Goal: Information Seeking & Learning: Compare options

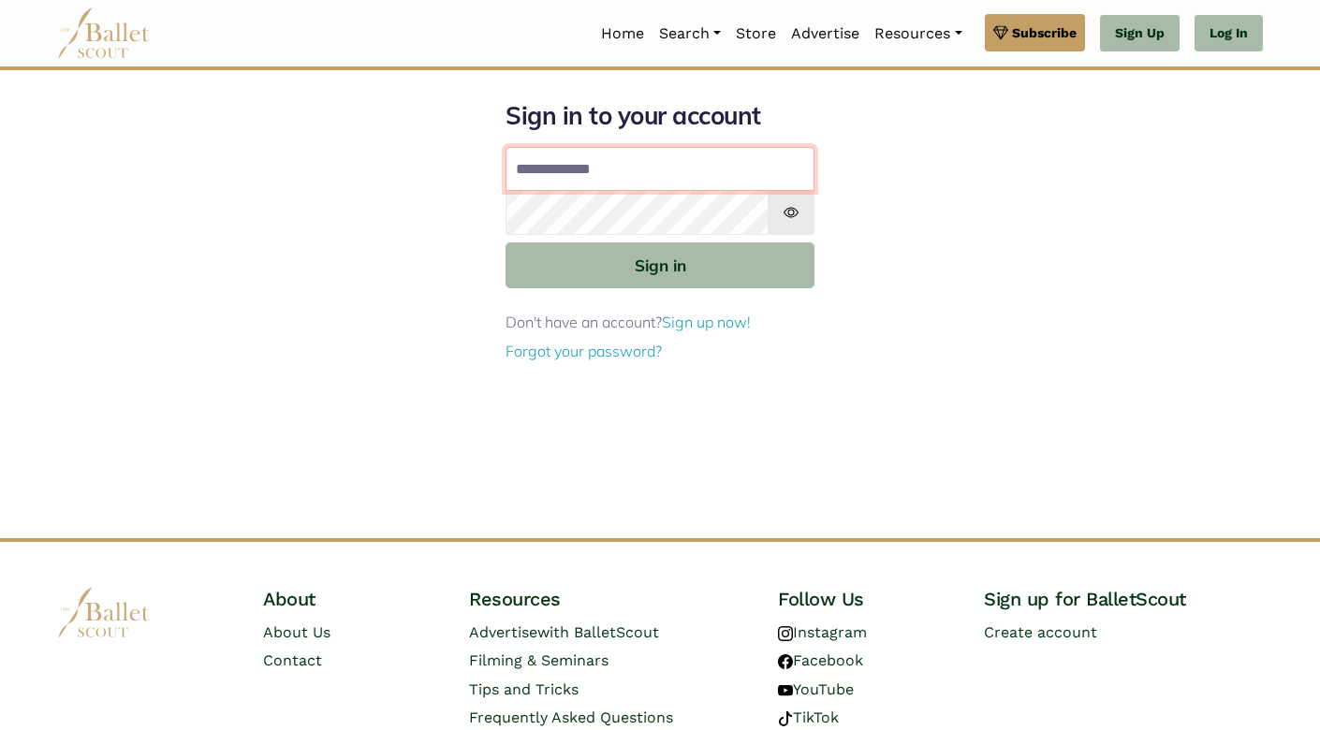
type input "**********"
click at [660, 264] on button "Sign in" at bounding box center [659, 265] width 309 height 46
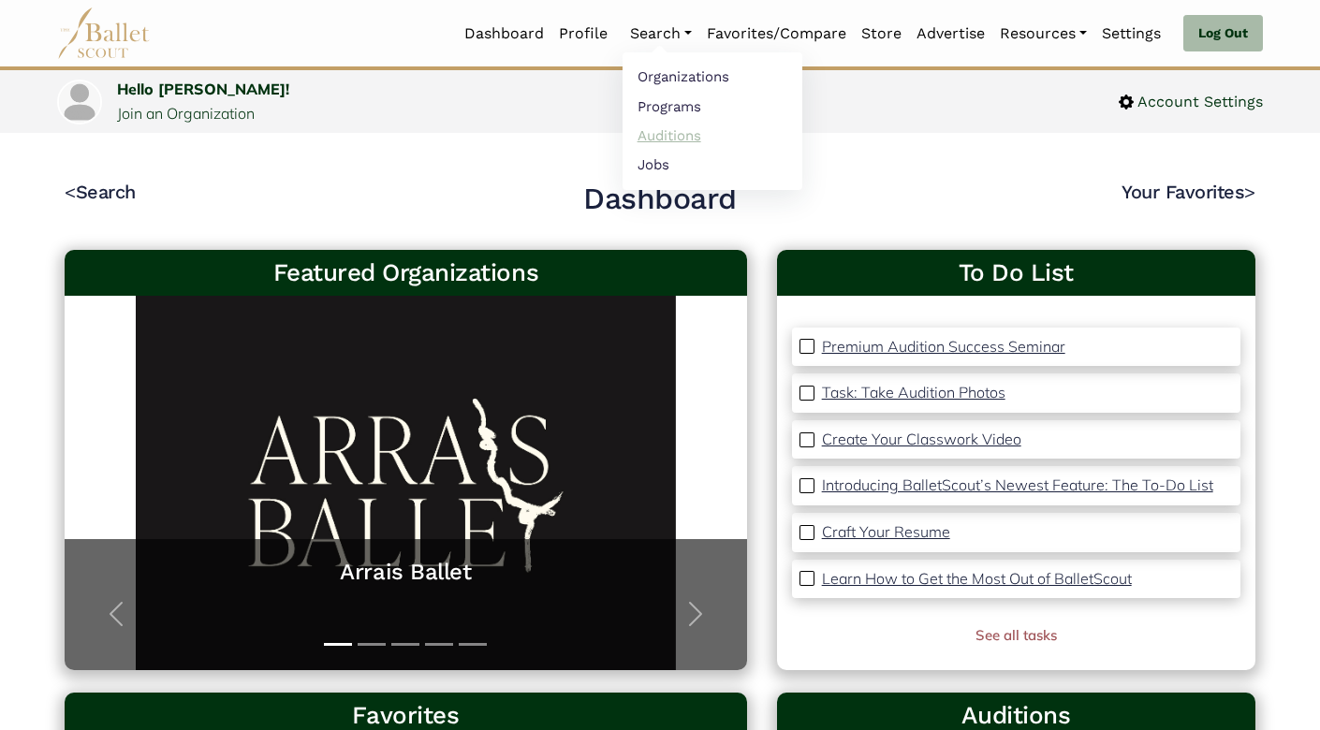
click at [653, 134] on link "Auditions" at bounding box center [712, 135] width 180 height 29
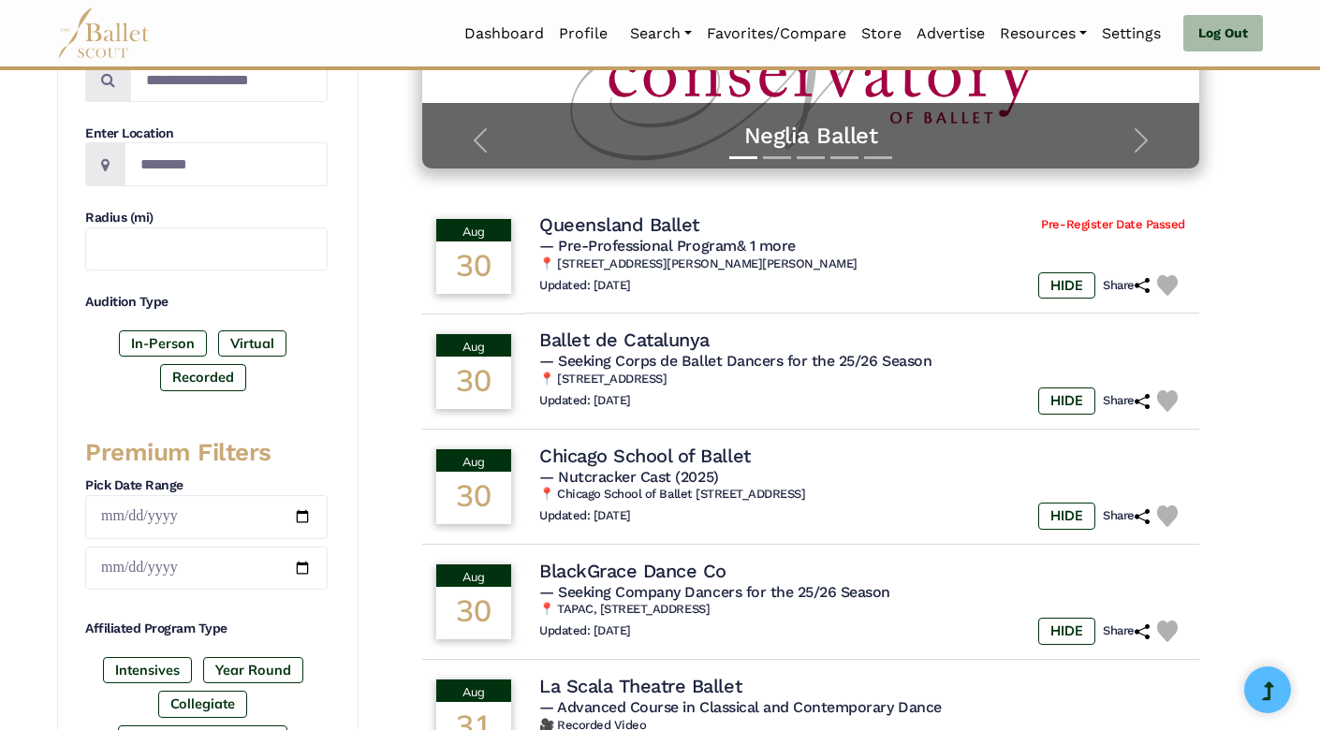
scroll to position [474, 0]
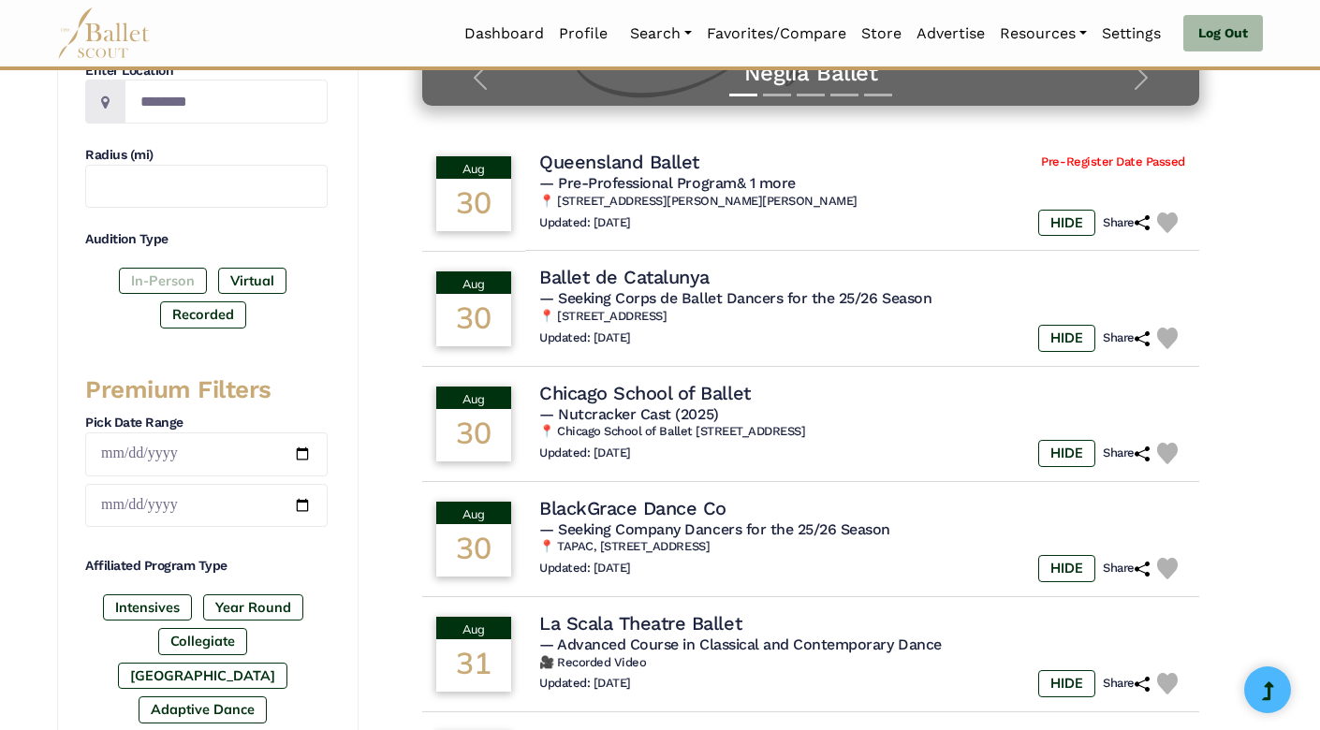
click at [162, 278] on label "In-Person" at bounding box center [163, 281] width 88 height 26
click at [186, 311] on label "Recorded" at bounding box center [203, 314] width 86 height 26
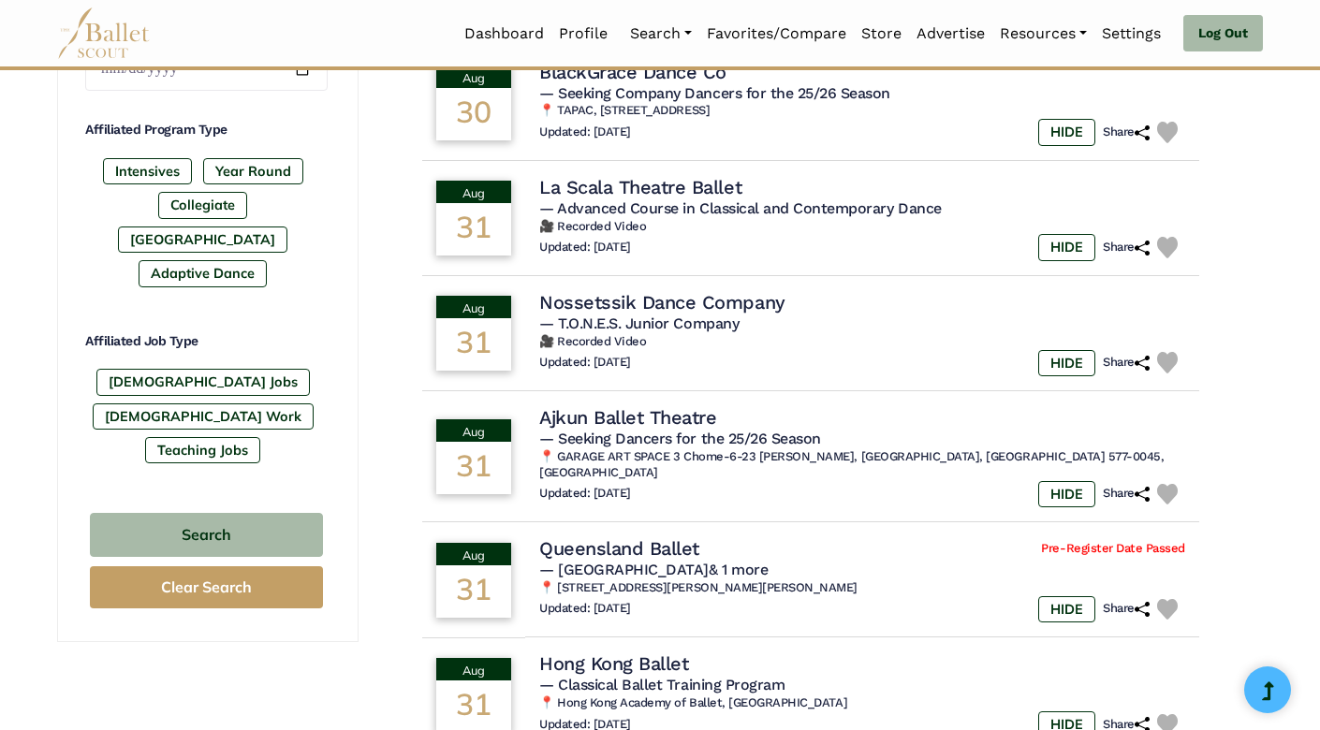
scroll to position [911, 0]
click at [143, 177] on label "Intensives" at bounding box center [147, 170] width 89 height 26
click at [232, 178] on label "Year Round" at bounding box center [253, 170] width 100 height 26
click at [217, 226] on label "[GEOGRAPHIC_DATA]" at bounding box center [202, 239] width 169 height 26
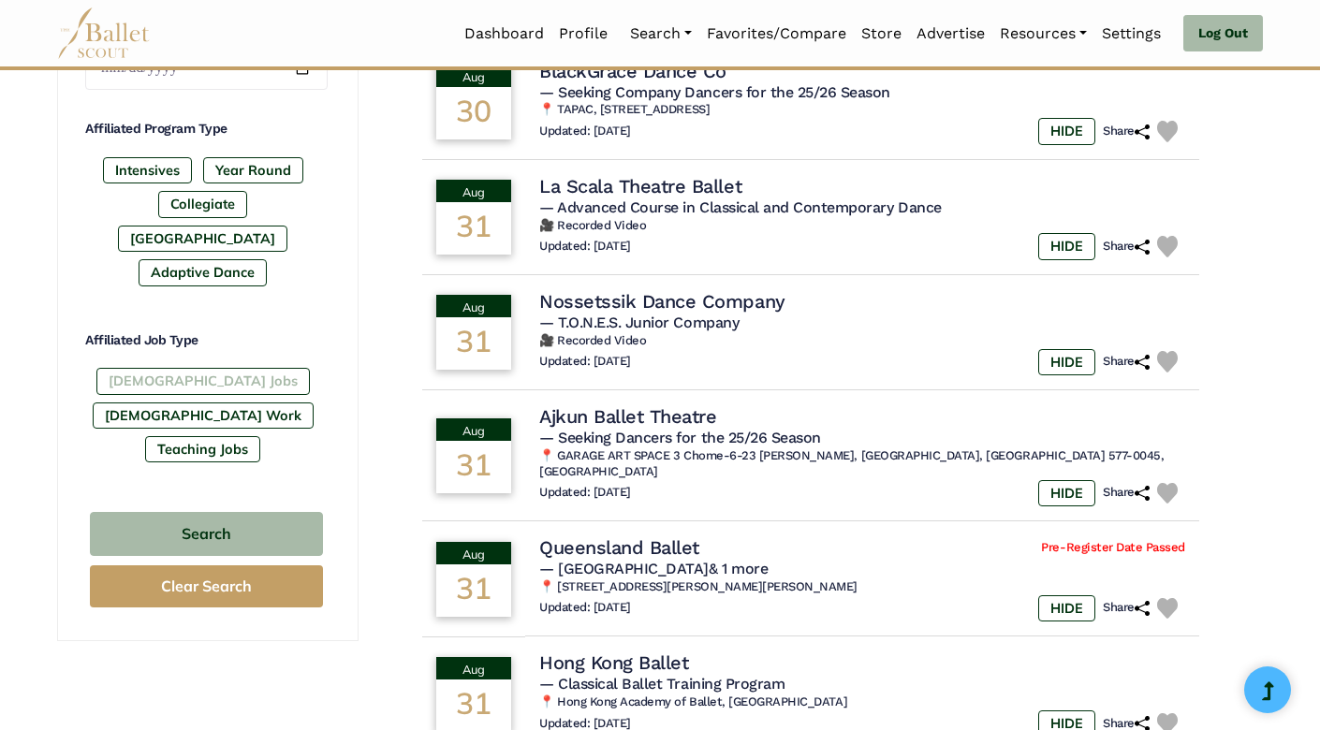
click at [140, 368] on label "[DEMOGRAPHIC_DATA] Jobs" at bounding box center [202, 381] width 213 height 26
click at [282, 403] on label "[DEMOGRAPHIC_DATA] Work" at bounding box center [203, 416] width 221 height 26
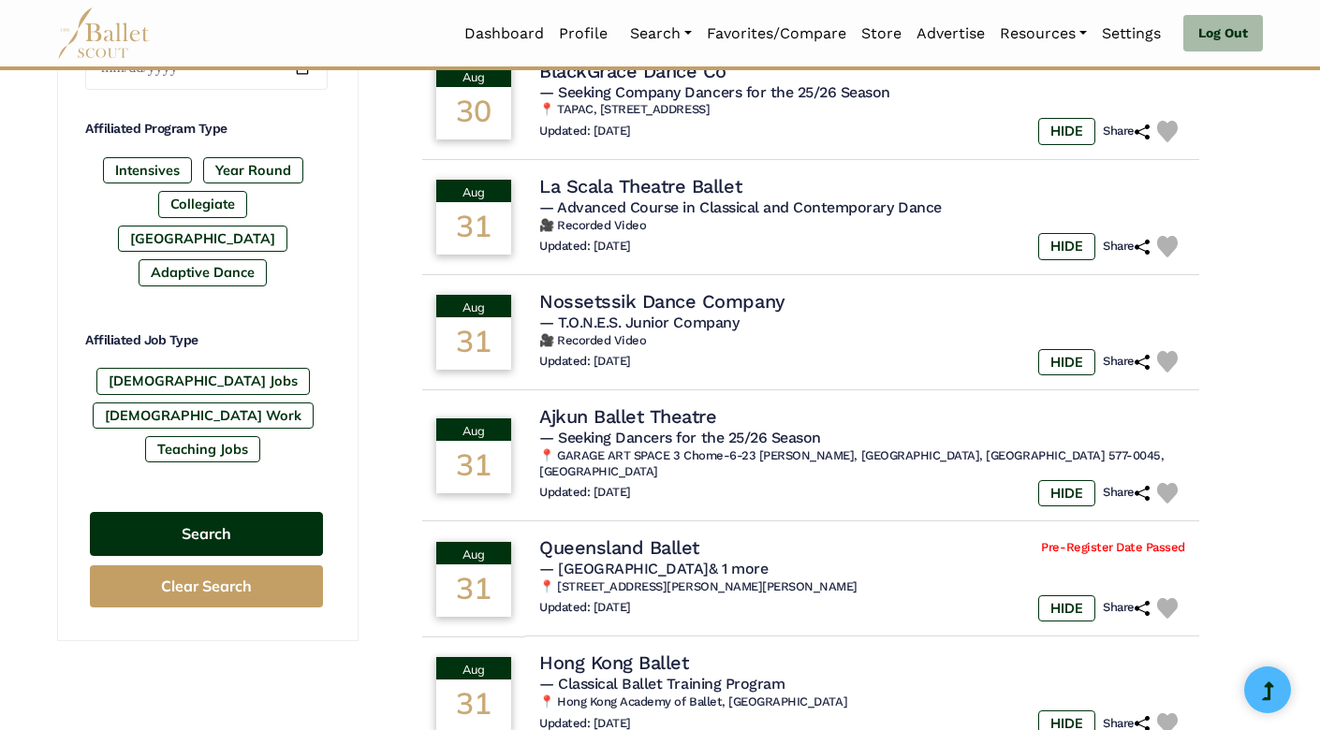
click at [193, 512] on button "Search" at bounding box center [206, 534] width 233 height 44
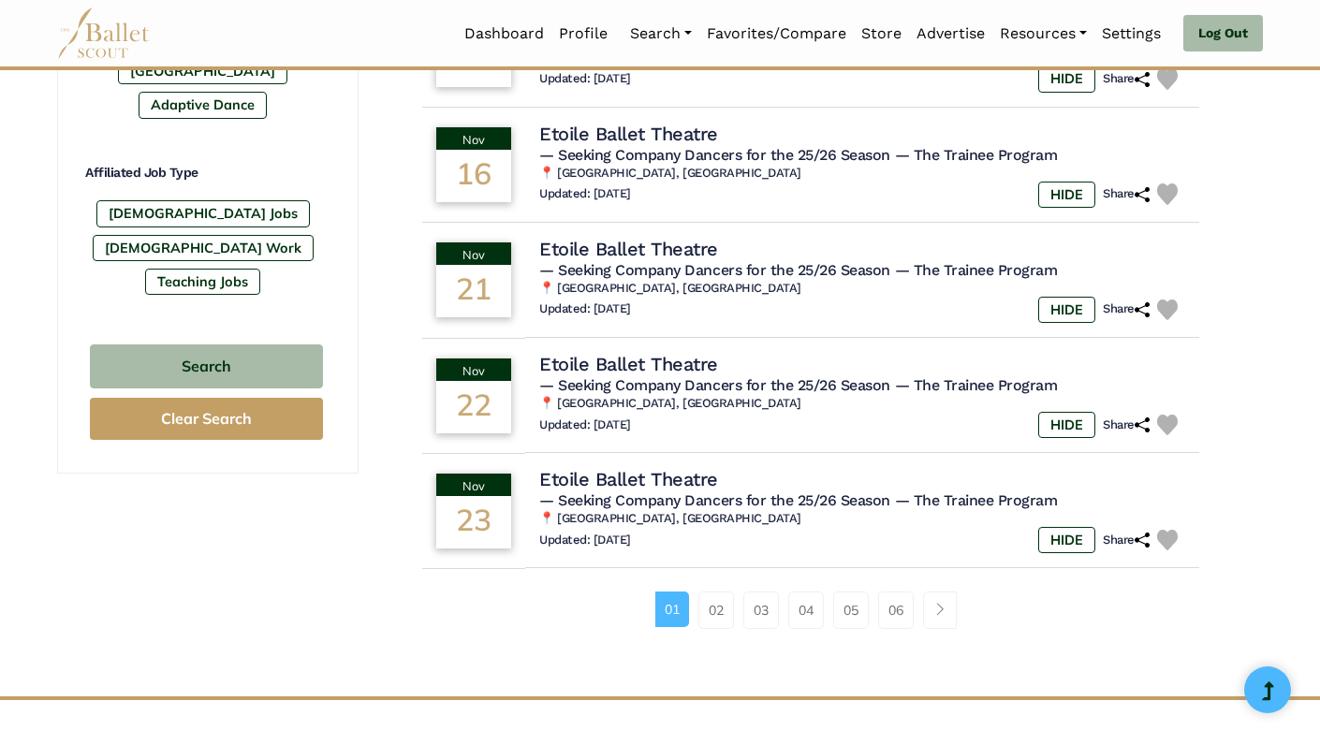
scroll to position [1150, 0]
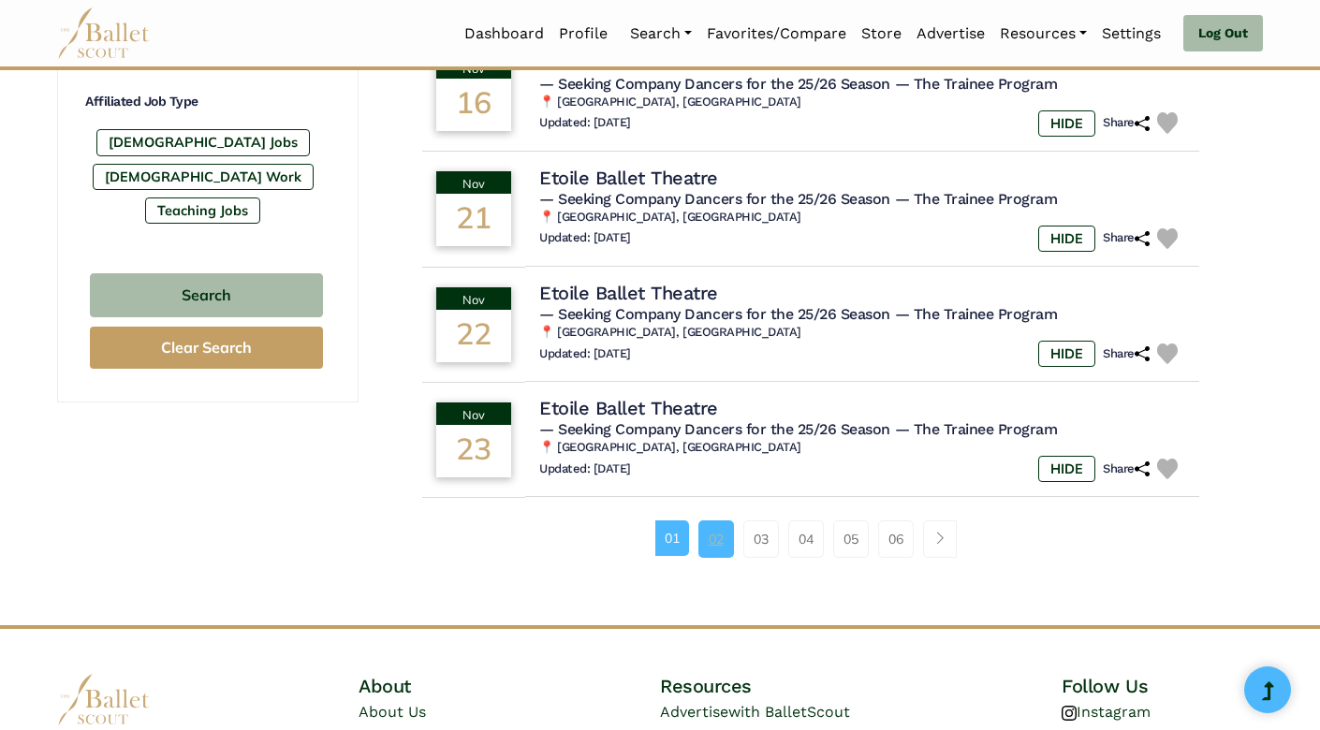
click at [704, 520] on link "02" at bounding box center [716, 538] width 36 height 37
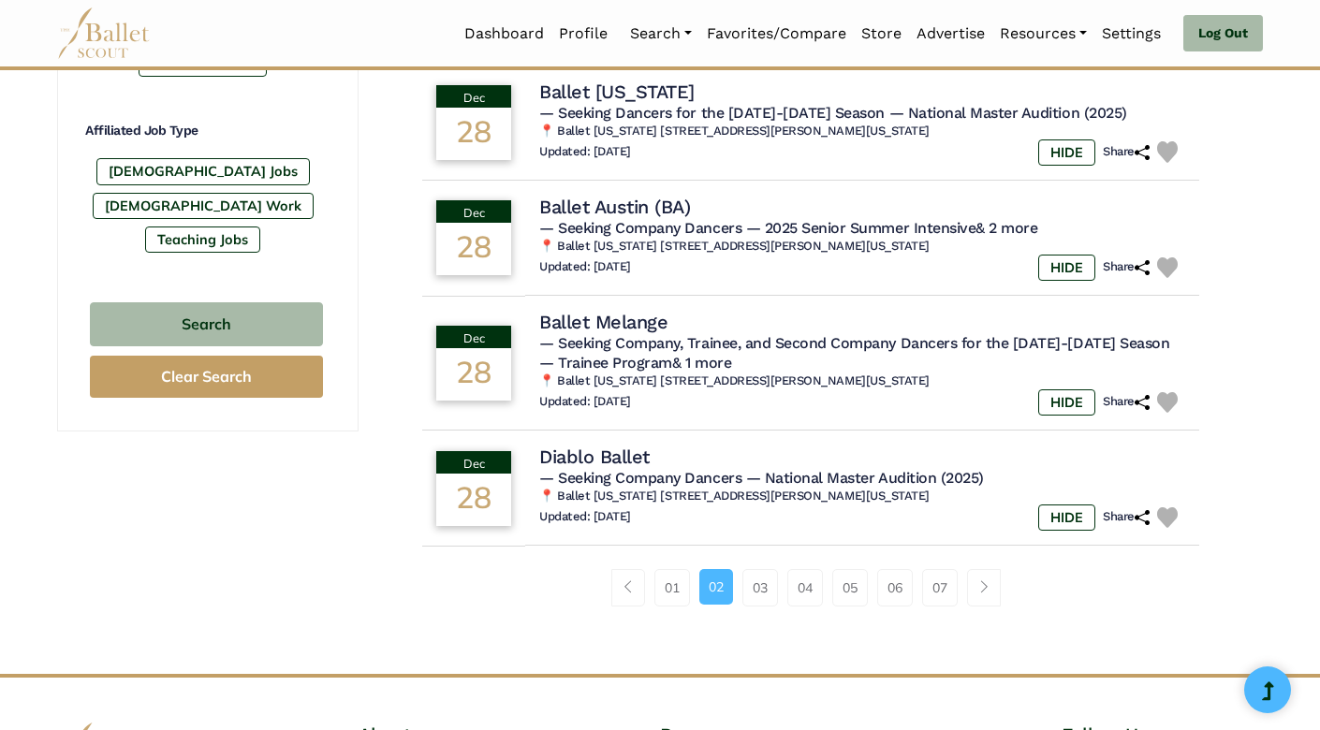
scroll to position [1144, 0]
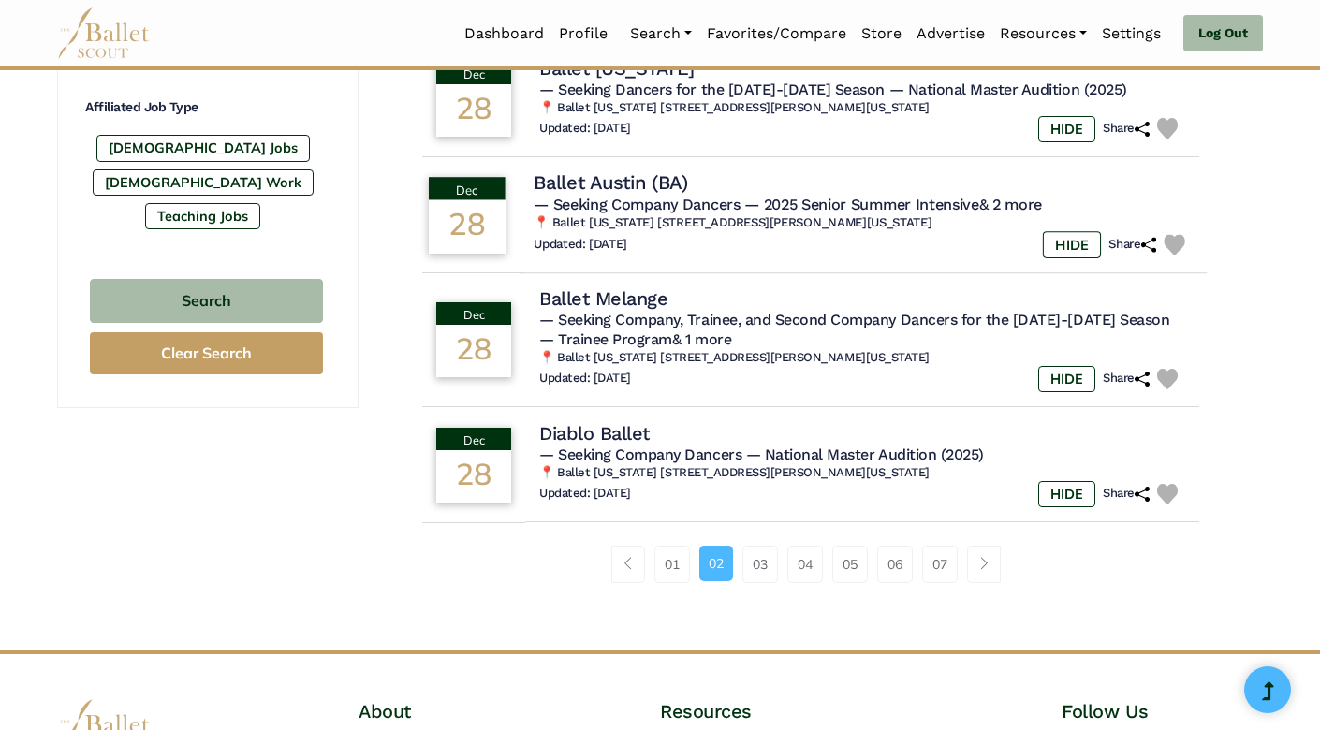
click at [1177, 234] on img at bounding box center [1175, 245] width 22 height 22
click at [759, 551] on link "03" at bounding box center [760, 564] width 36 height 37
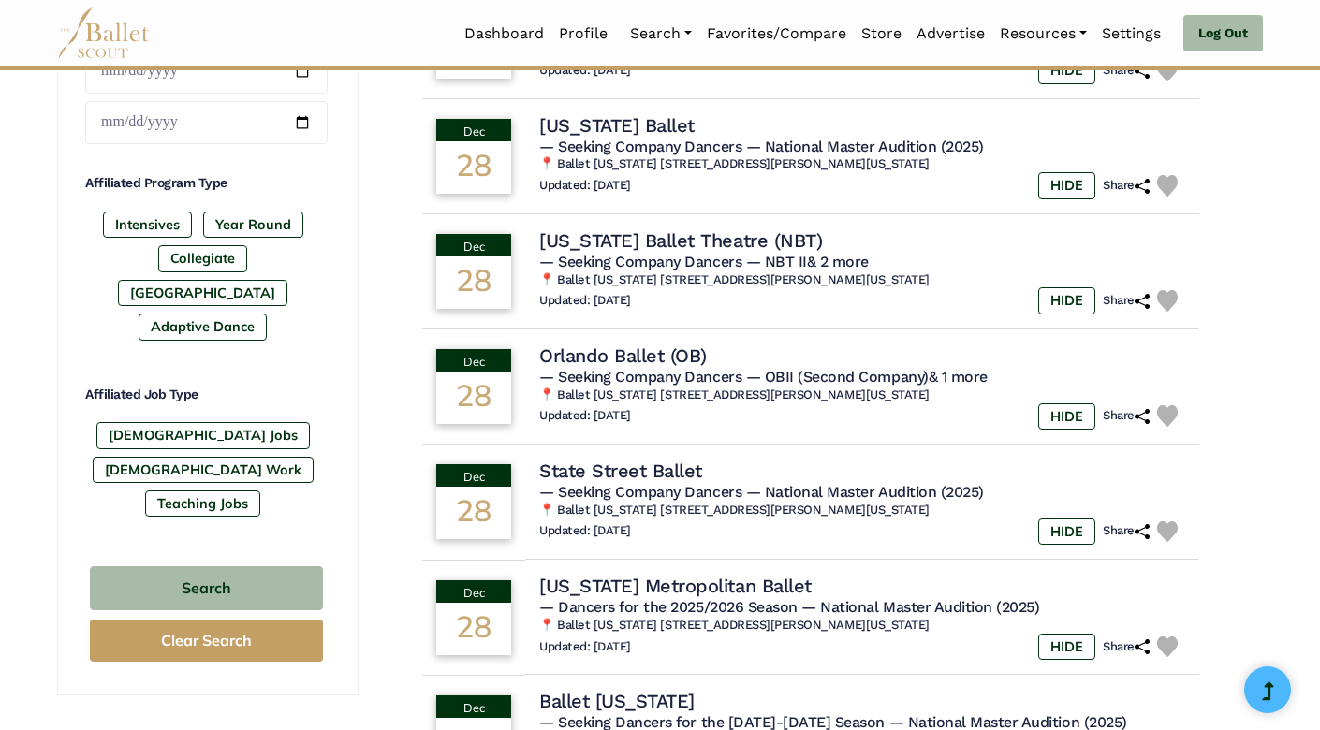
scroll to position [962, 0]
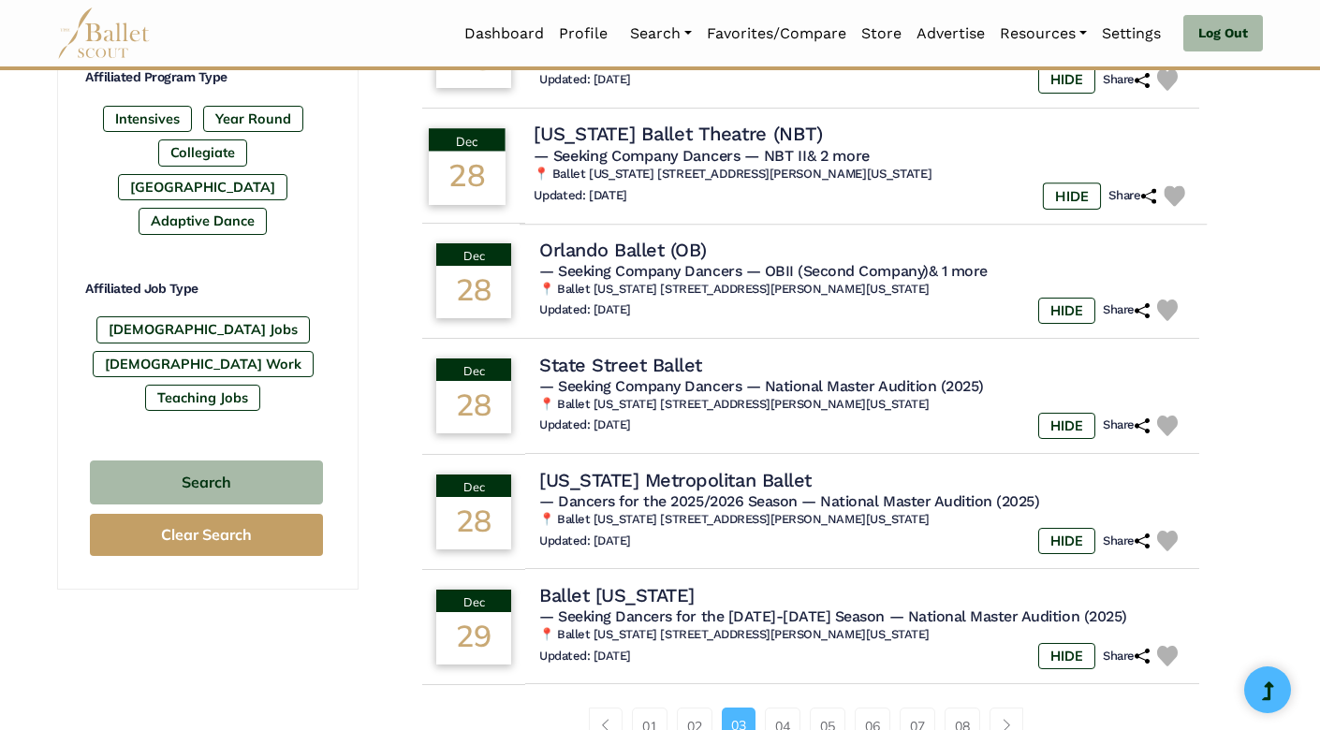
click at [1169, 185] on img at bounding box center [1175, 196] width 22 height 22
click at [1174, 300] on img at bounding box center [1175, 311] width 22 height 22
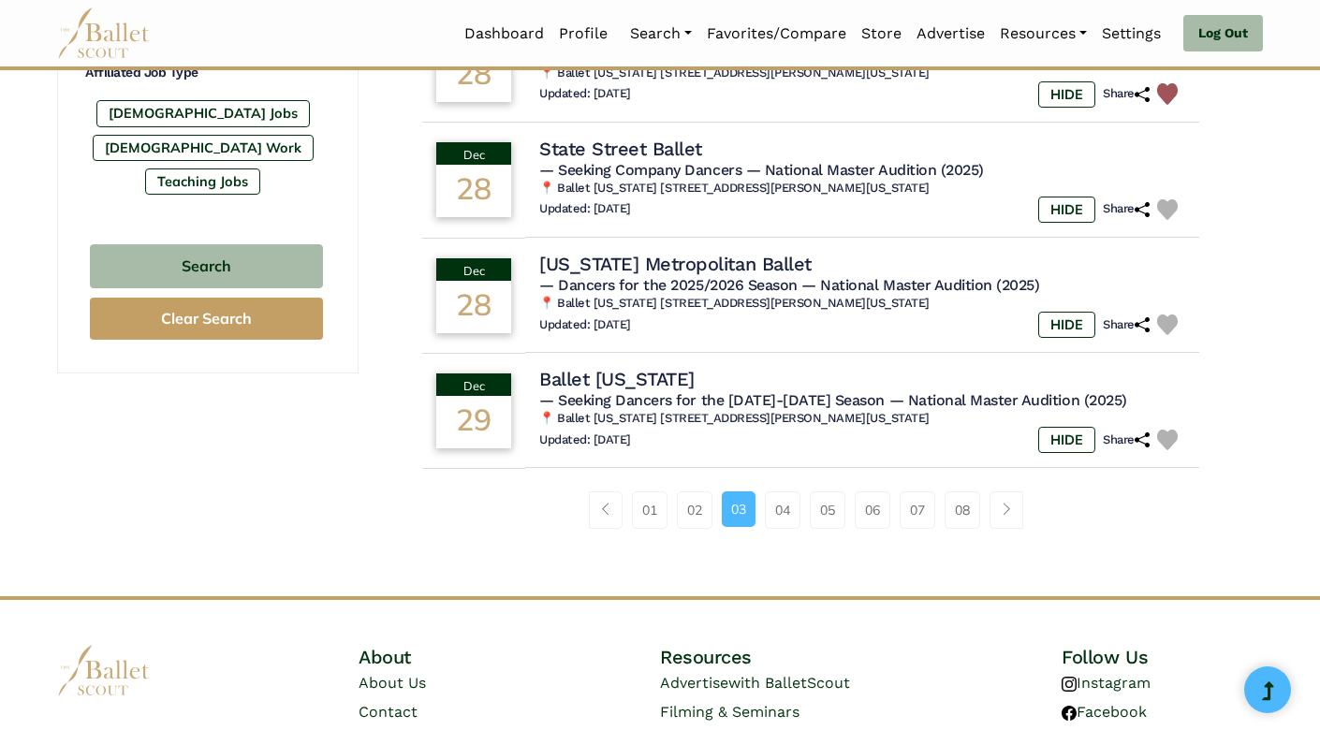
scroll to position [1187, 0]
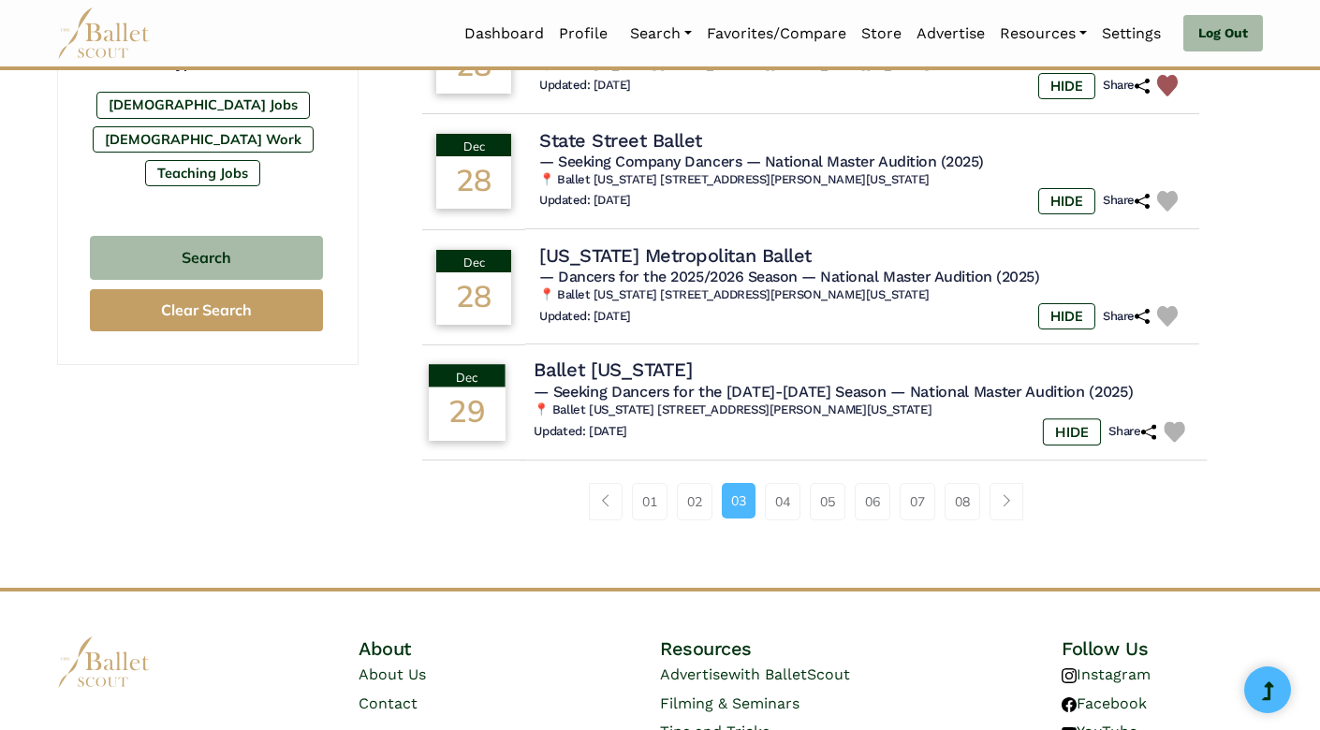
click at [1176, 421] on img at bounding box center [1175, 432] width 22 height 22
click at [774, 483] on link "04" at bounding box center [783, 501] width 36 height 37
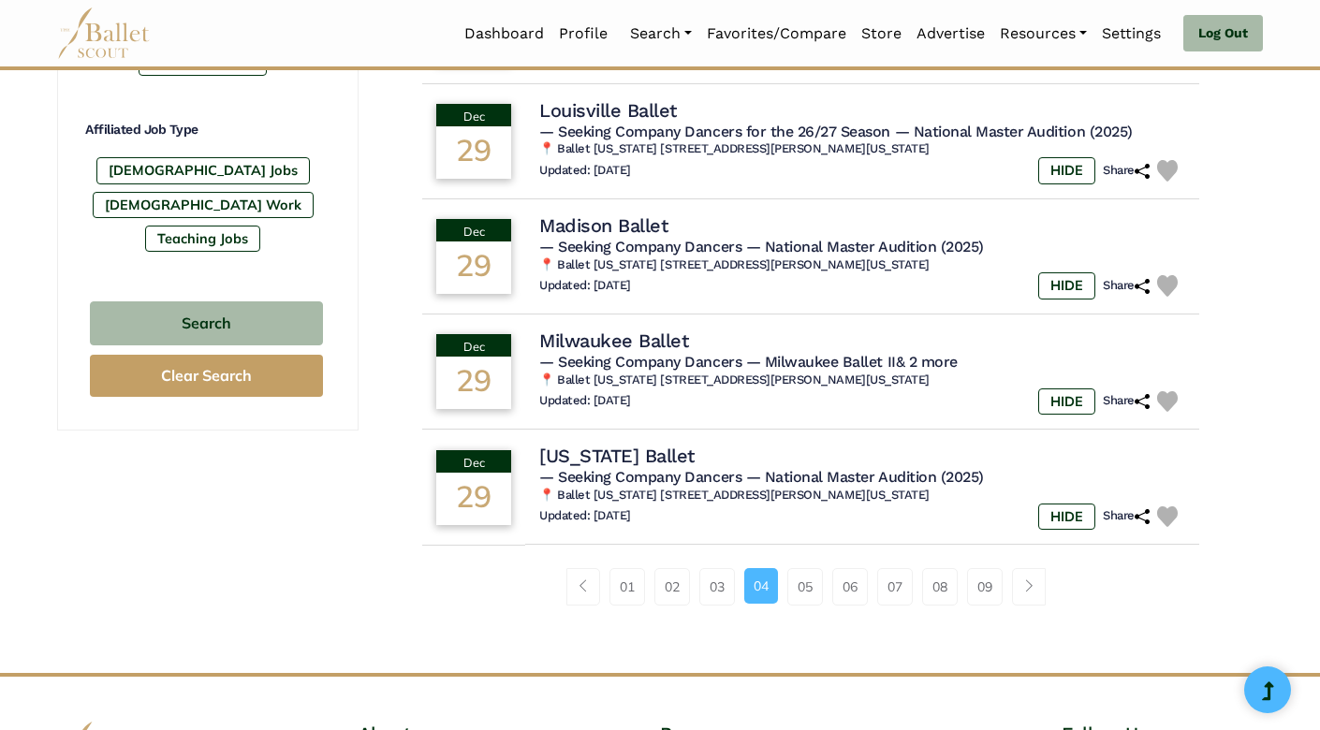
scroll to position [1181, 0]
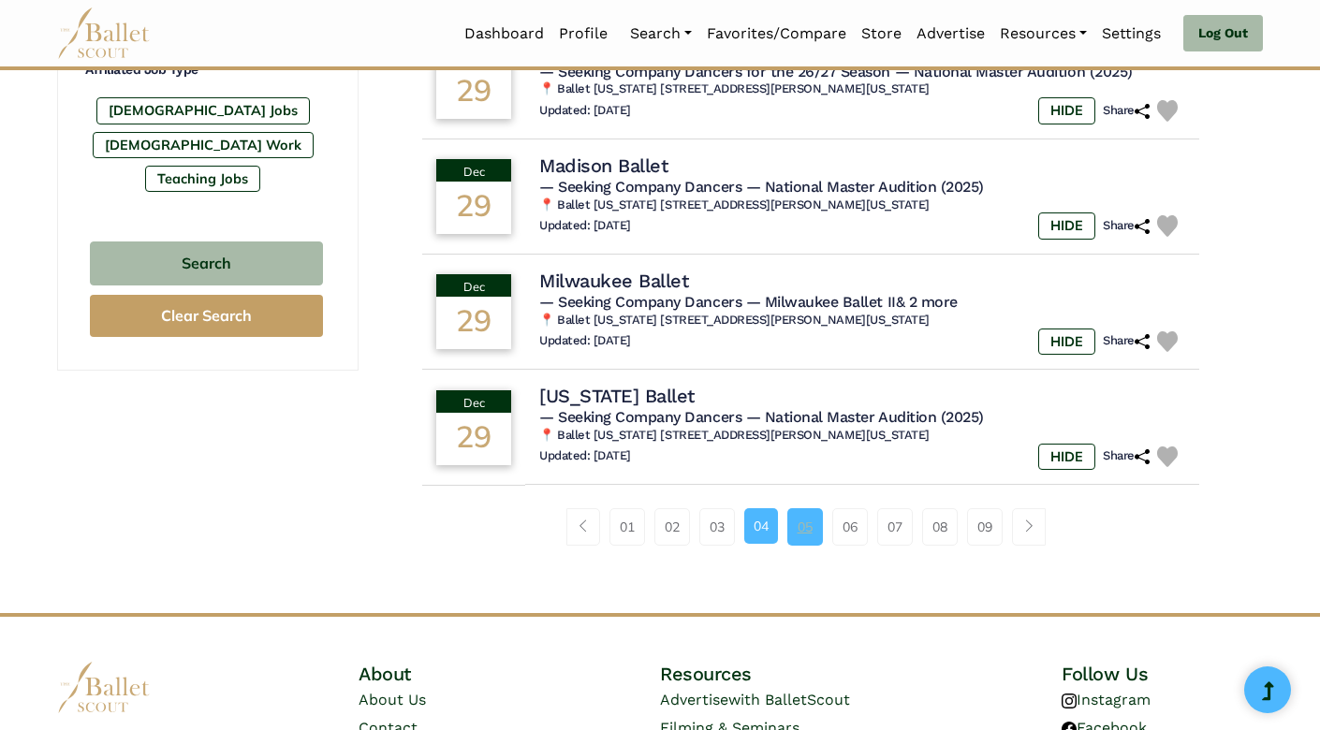
click at [798, 511] on link "05" at bounding box center [805, 526] width 36 height 37
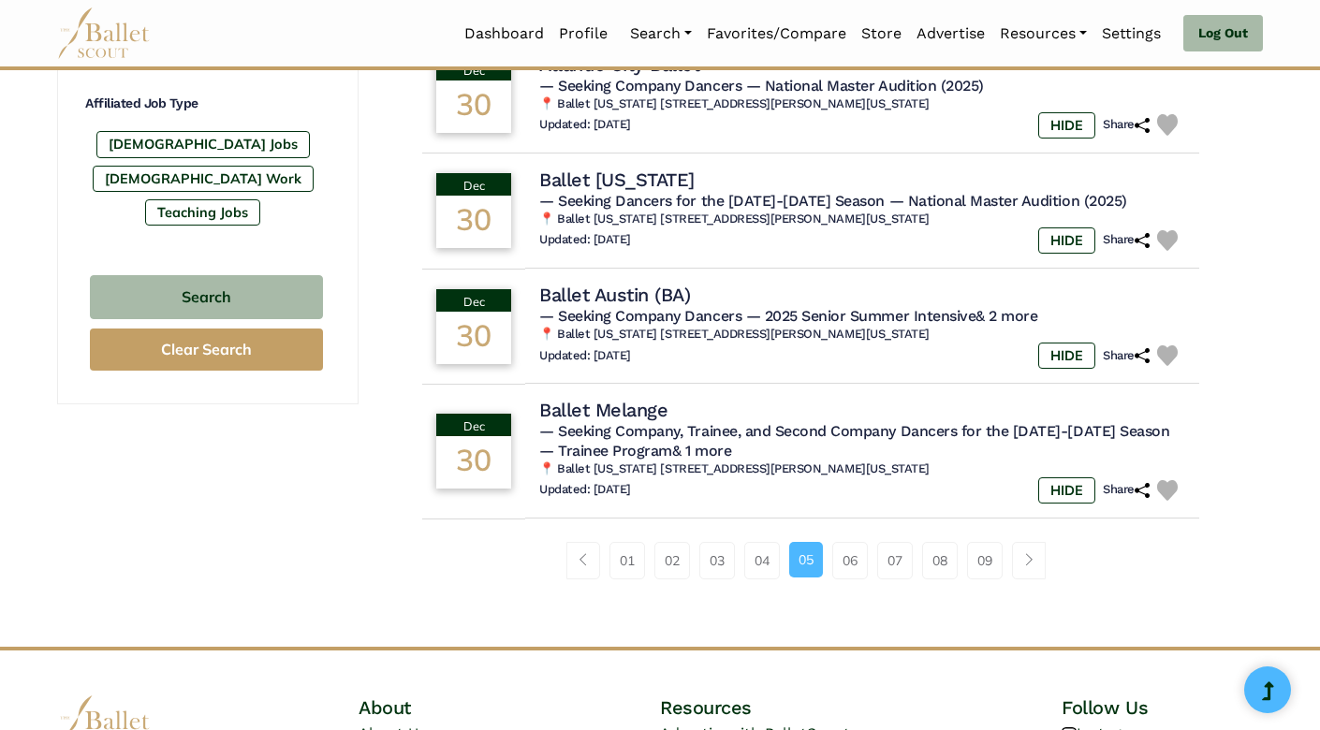
scroll to position [1166, 0]
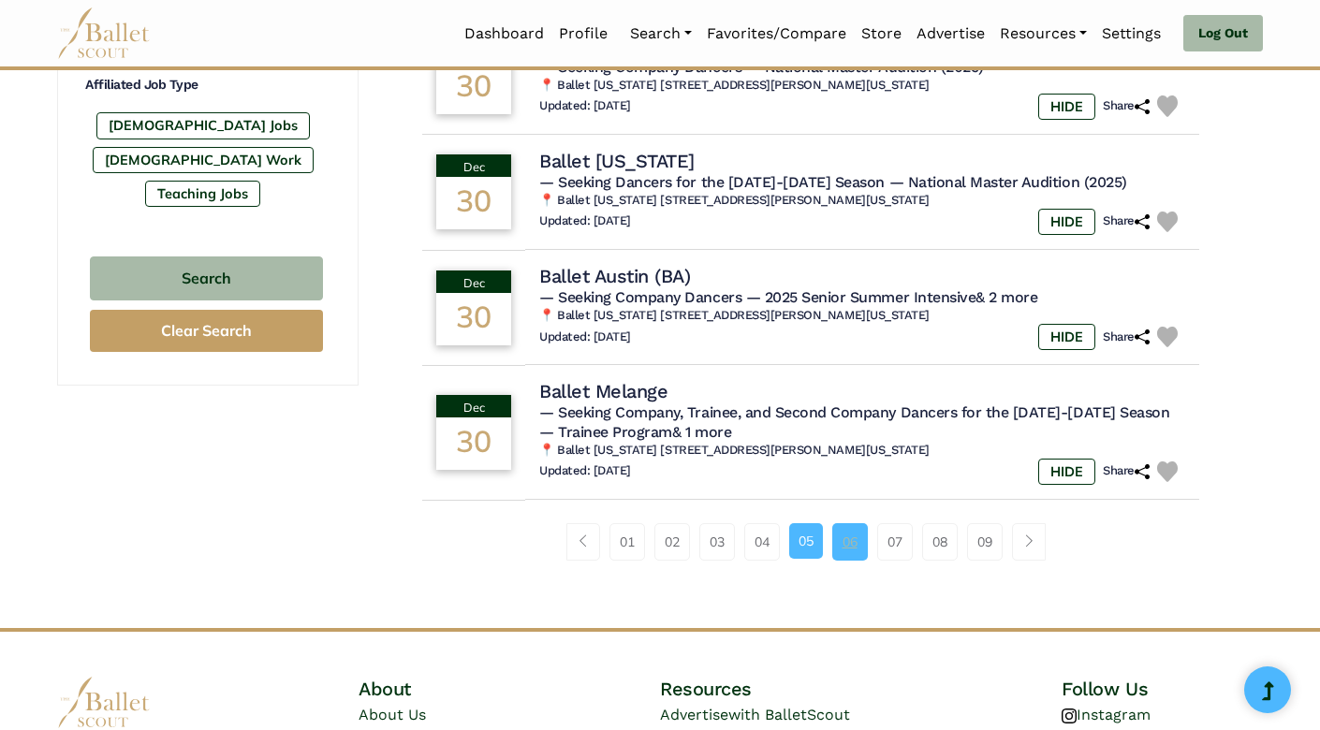
click at [845, 526] on link "06" at bounding box center [850, 541] width 36 height 37
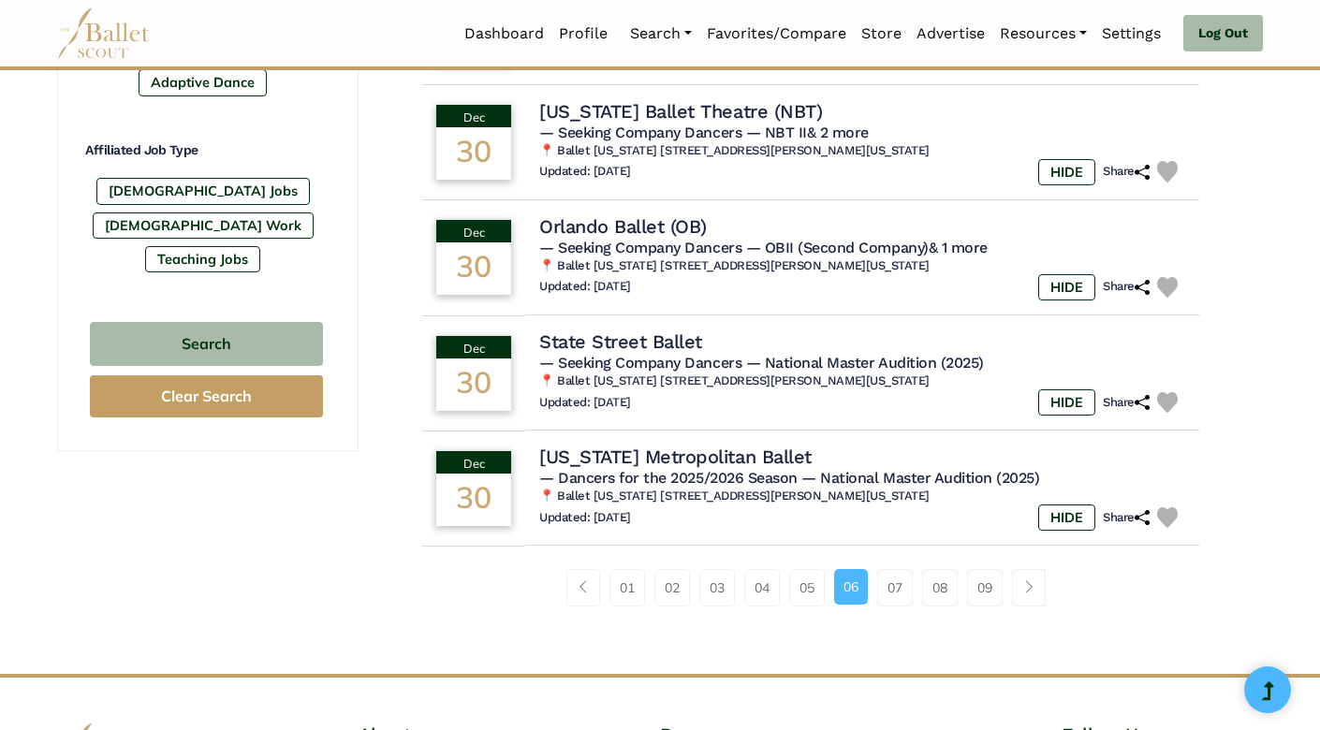
scroll to position [1112, 0]
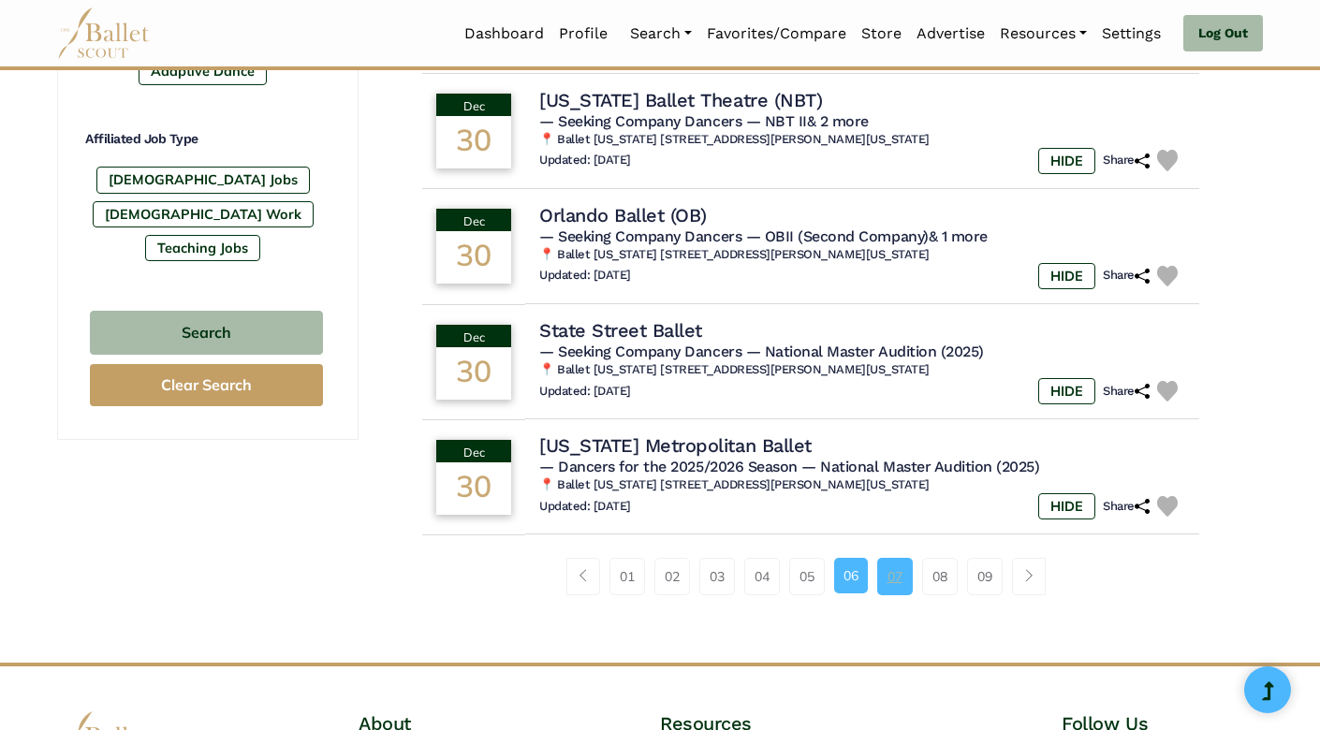
click at [887, 558] on link "07" at bounding box center [895, 576] width 36 height 37
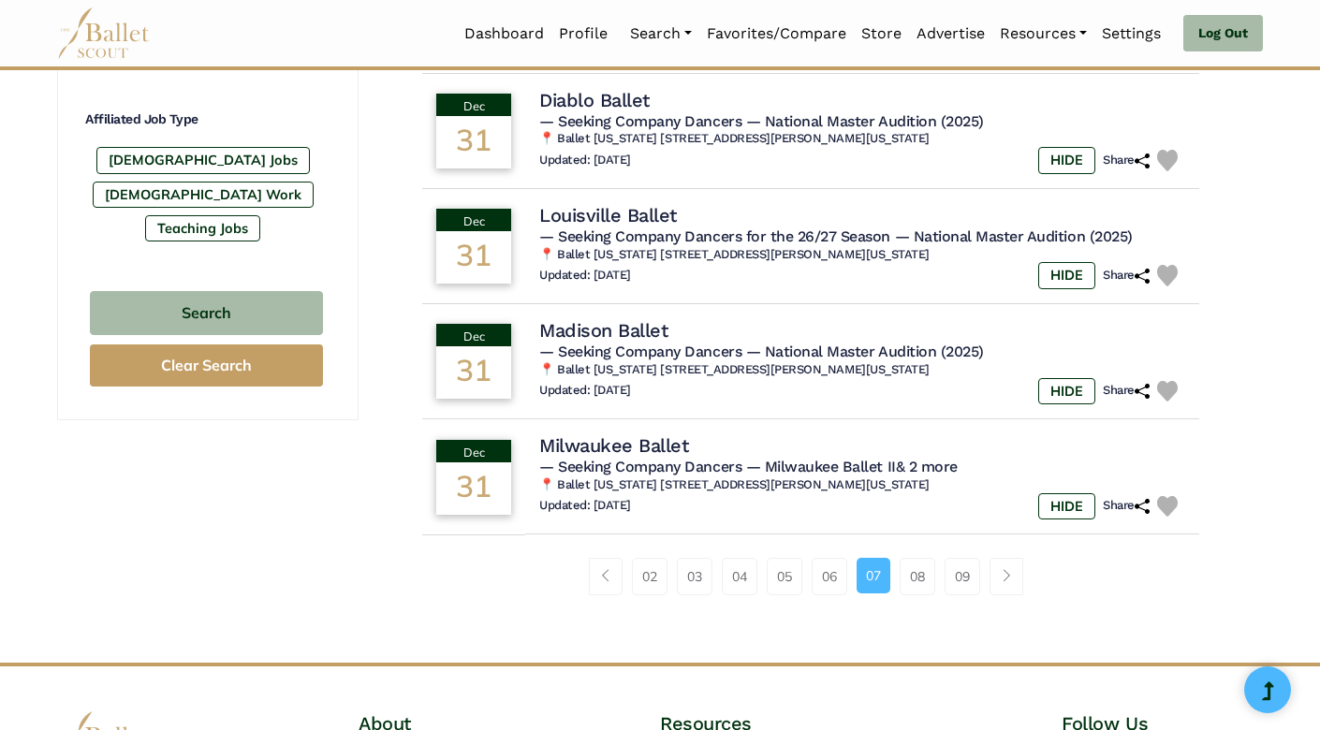
scroll to position [1138, 0]
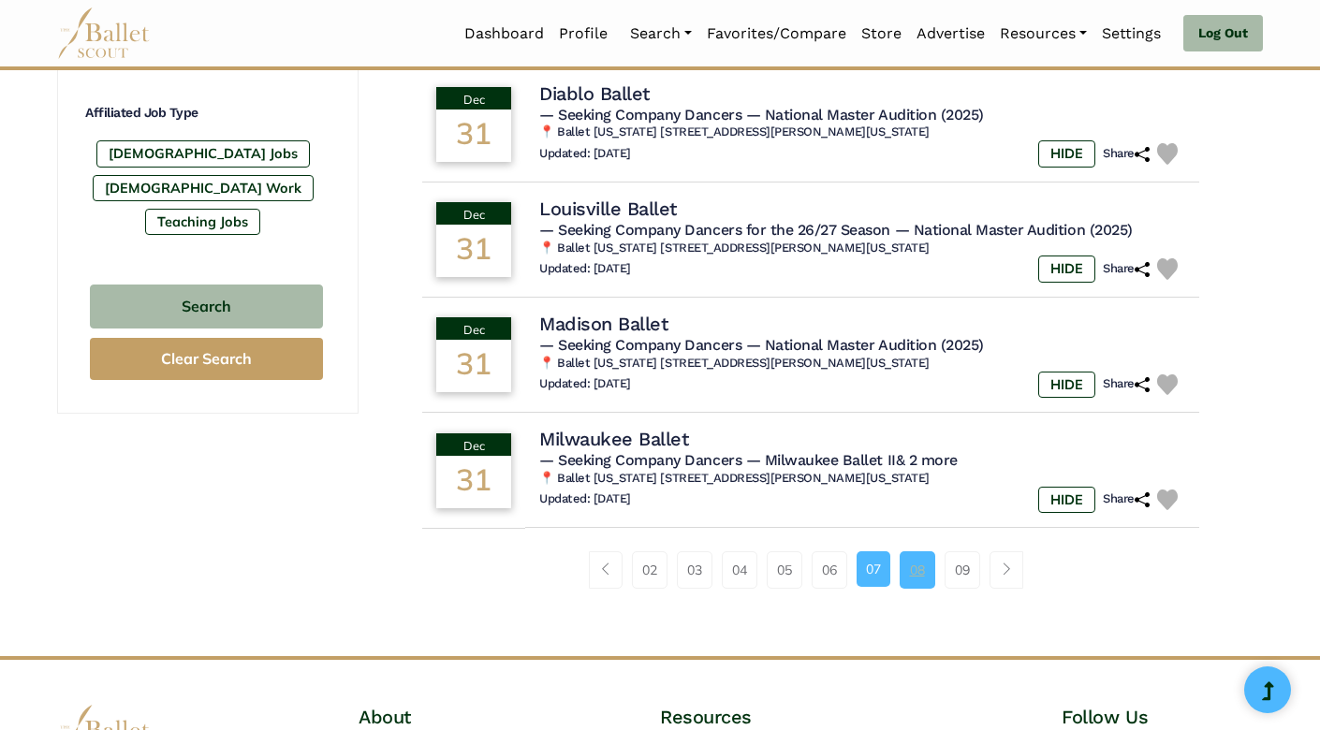
click at [919, 553] on link "08" at bounding box center [918, 569] width 36 height 37
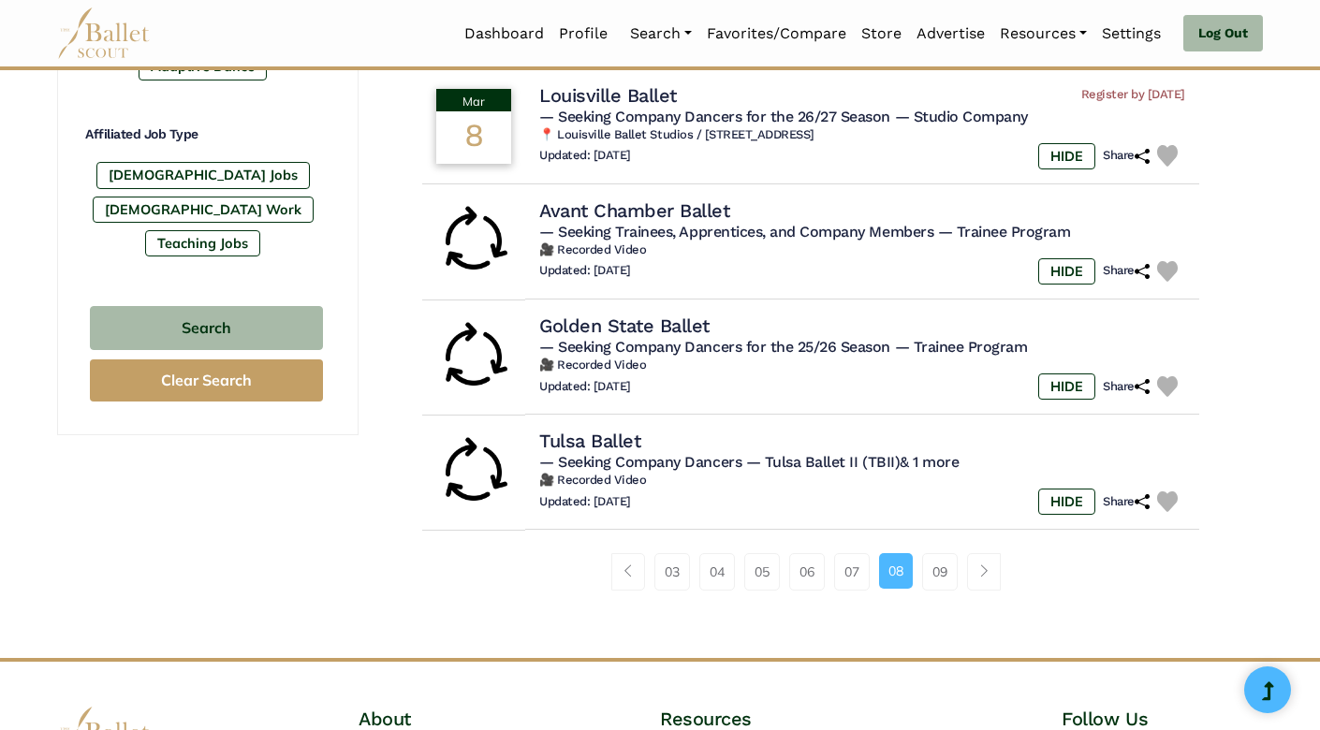
scroll to position [1140, 0]
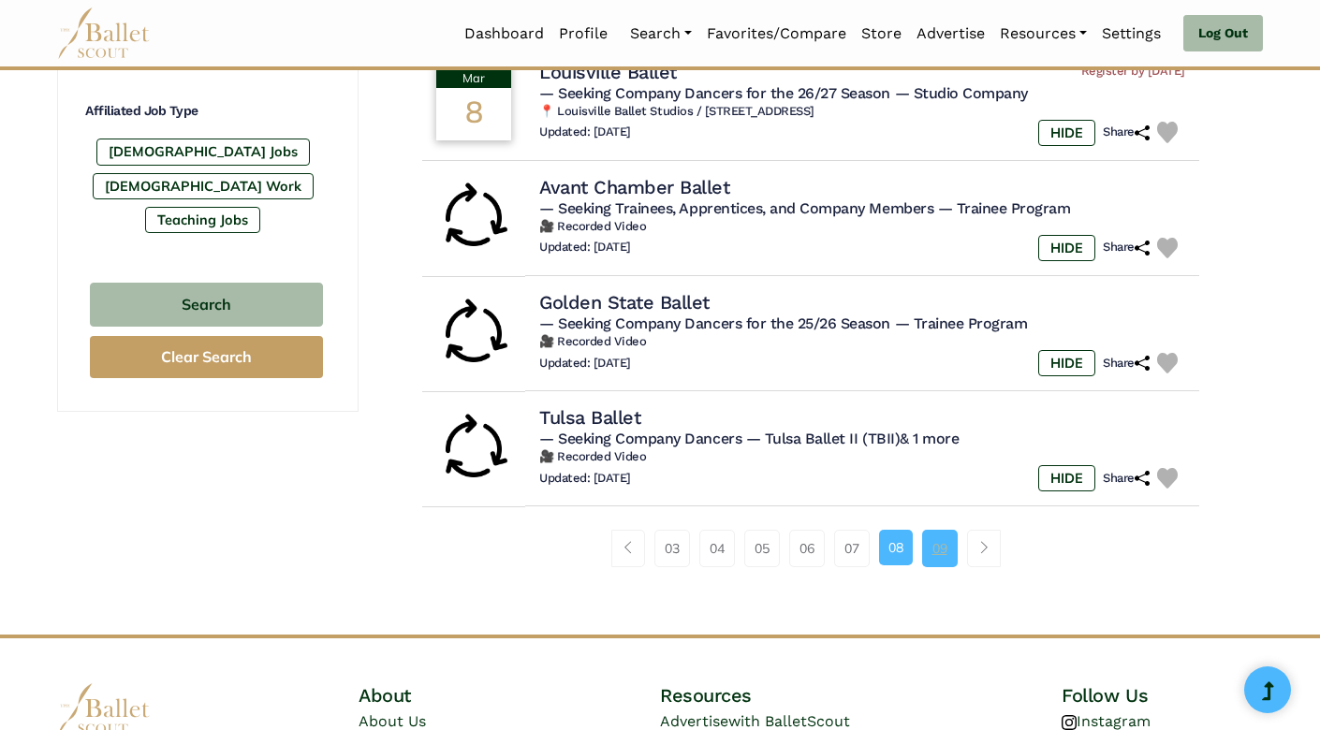
click at [938, 537] on link "09" at bounding box center [940, 548] width 36 height 37
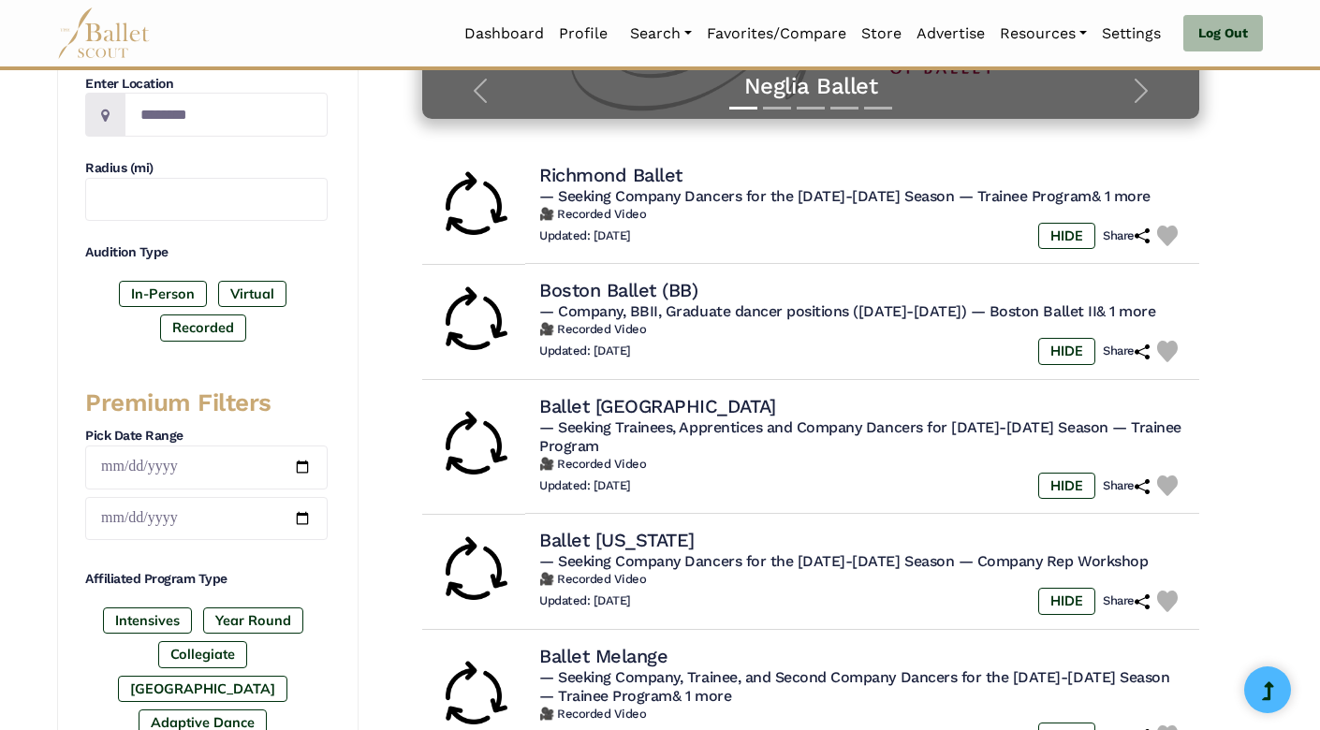
scroll to position [480, 0]
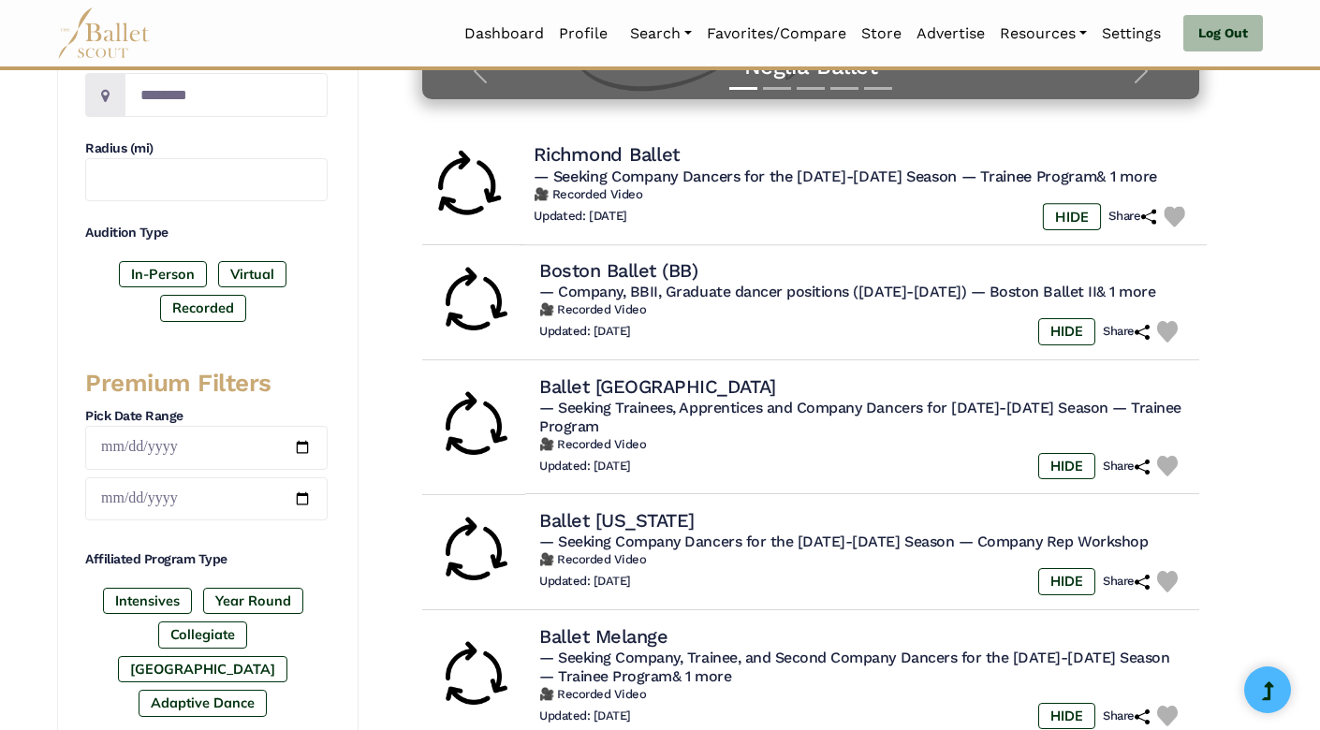
click at [1175, 207] on img at bounding box center [1175, 217] width 22 height 22
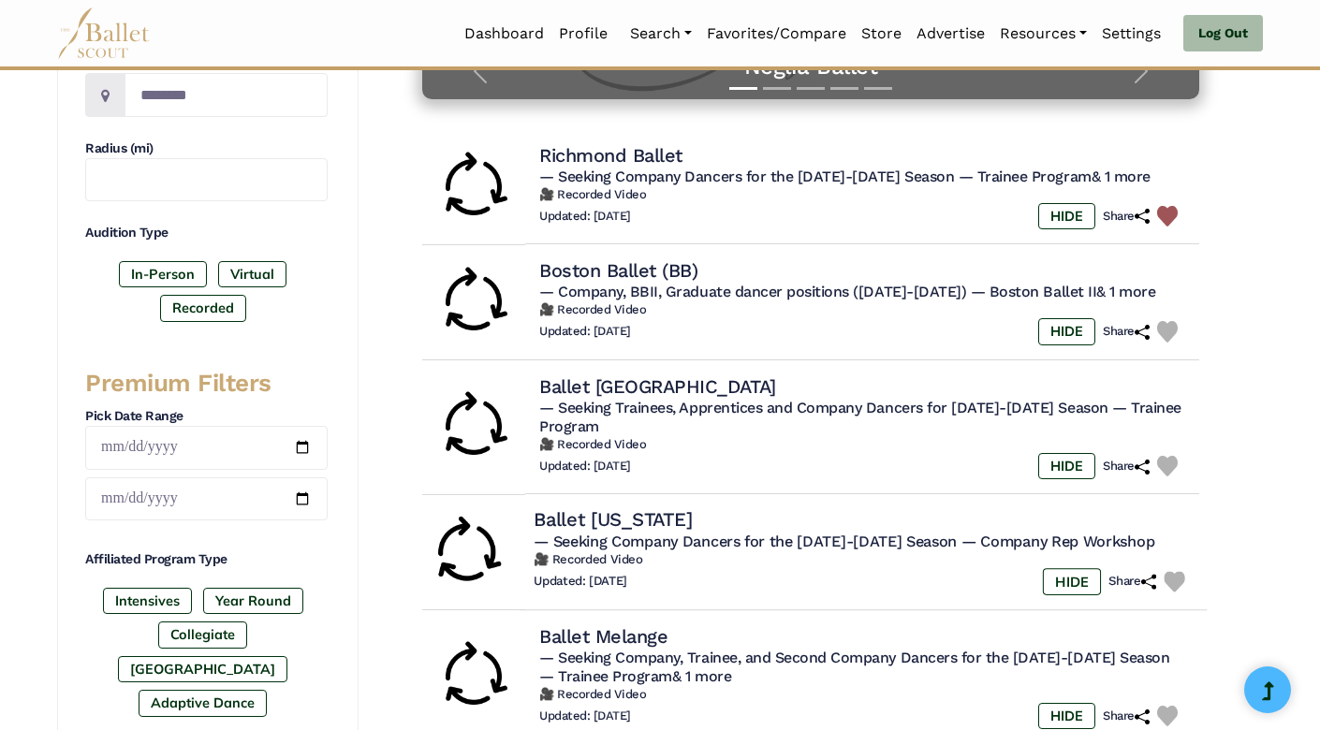
click at [1175, 571] on img at bounding box center [1175, 582] width 22 height 22
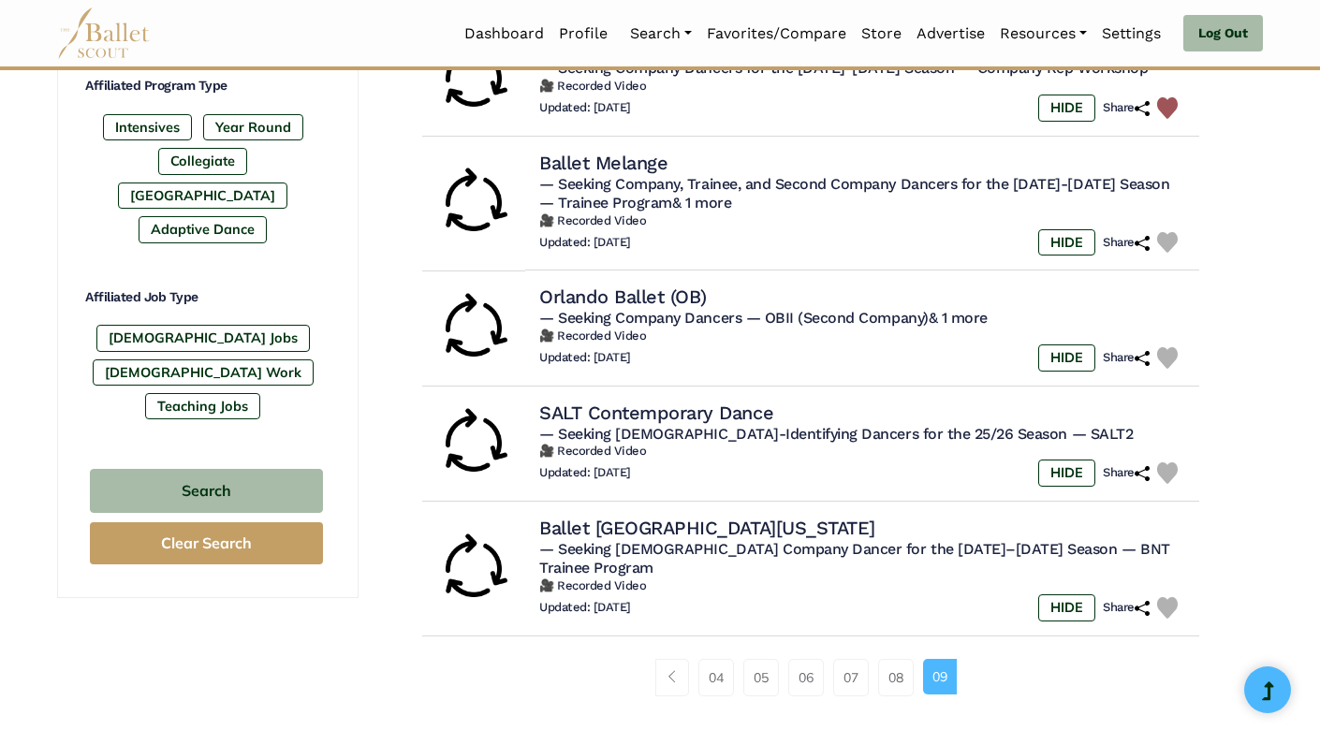
scroll to position [976, 0]
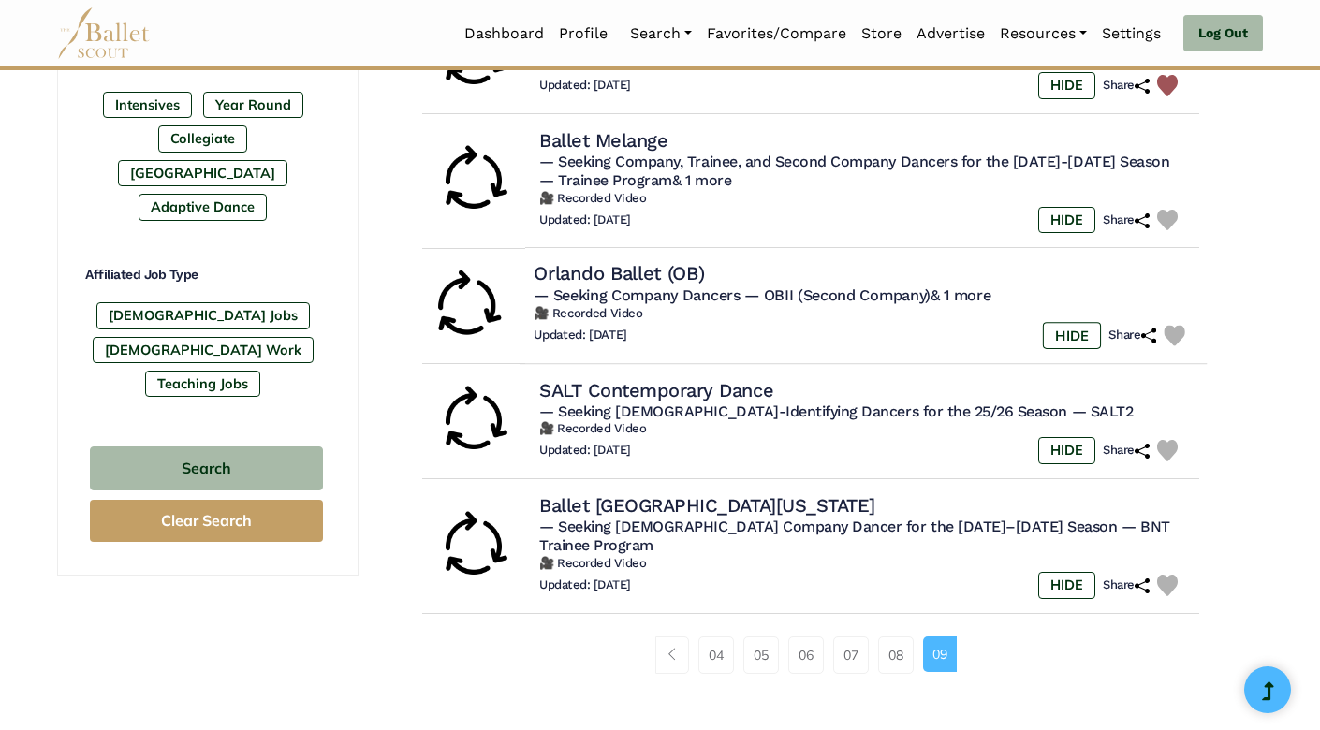
click at [1169, 325] on img at bounding box center [1175, 336] width 22 height 22
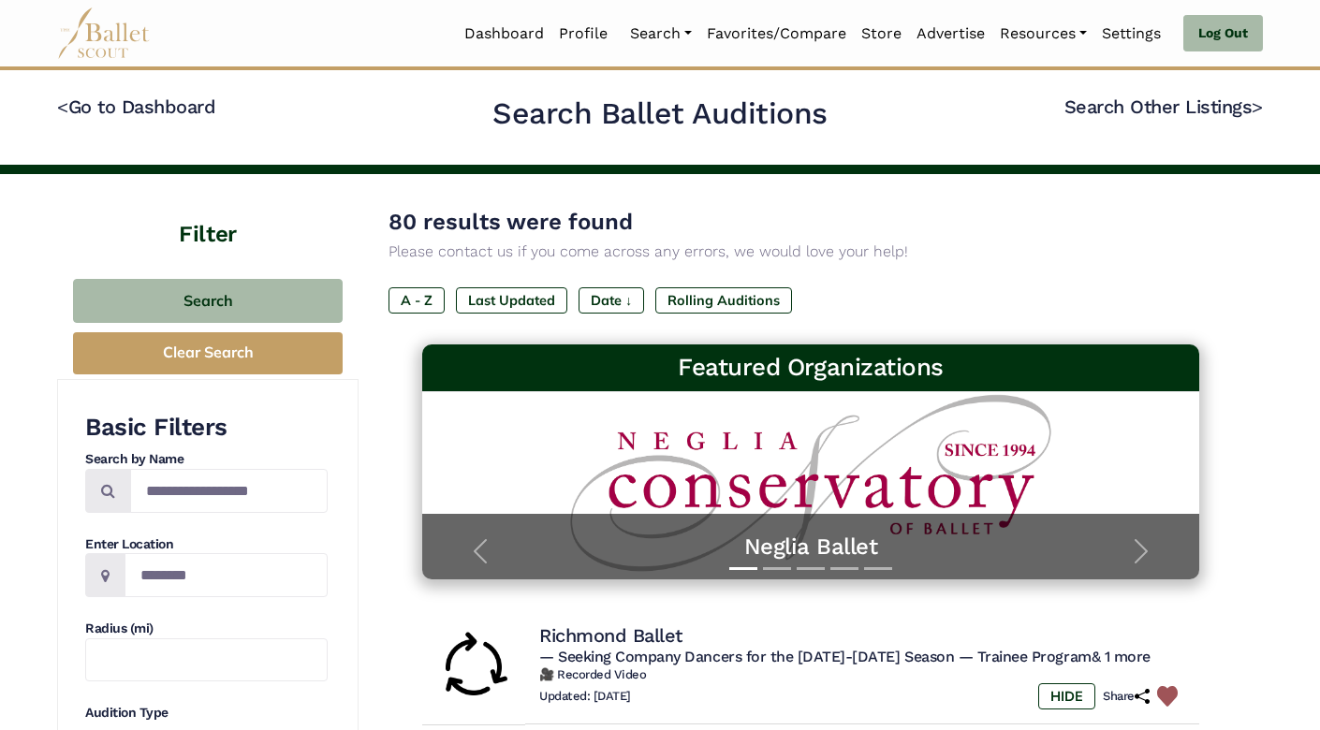
scroll to position [0, 0]
click at [750, 33] on link "Favorites/Compare" at bounding box center [776, 33] width 154 height 39
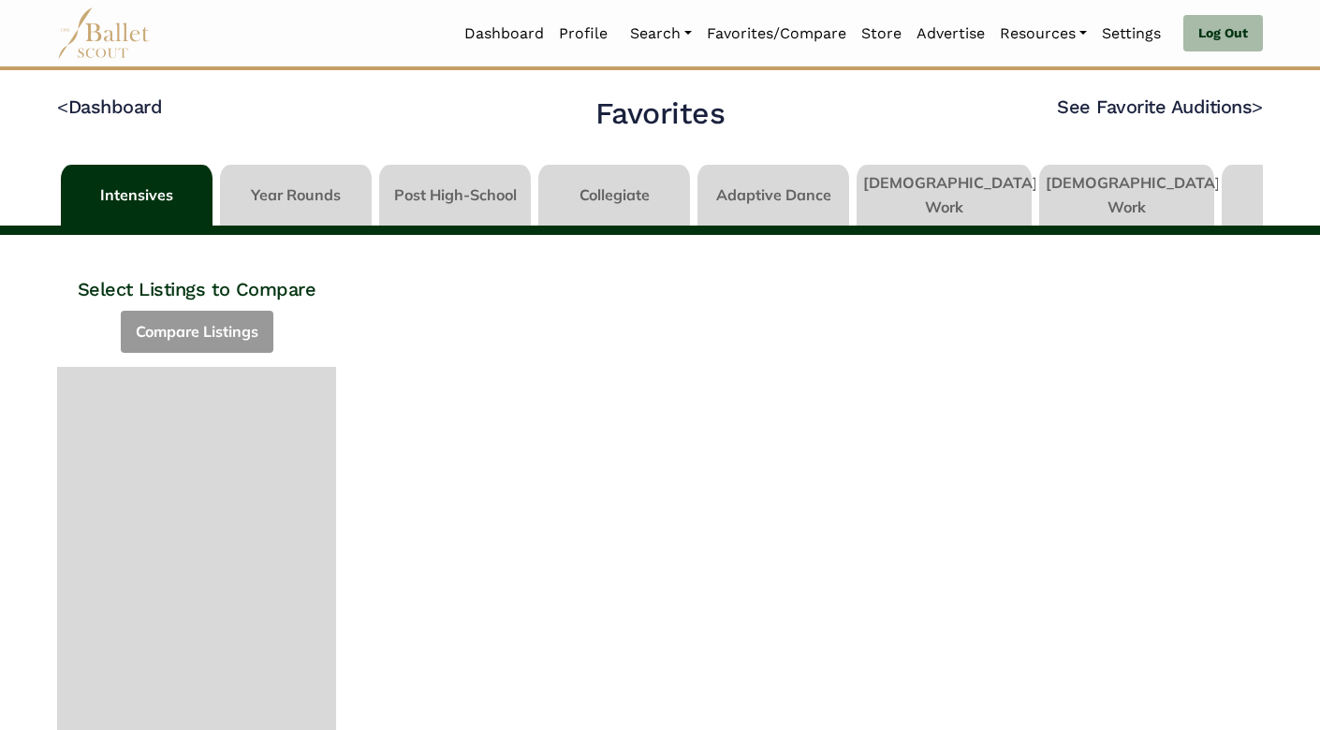
click at [935, 208] on link at bounding box center [944, 191] width 175 height 53
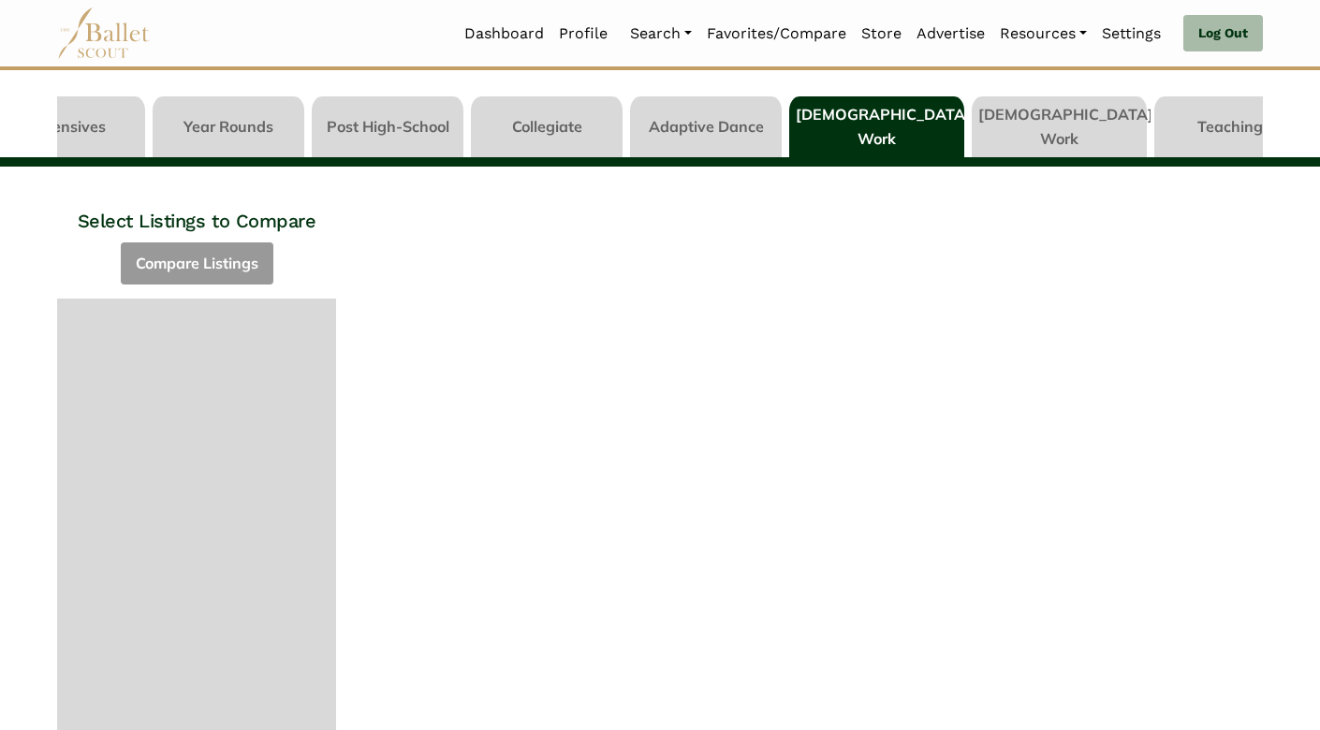
scroll to position [6, 0]
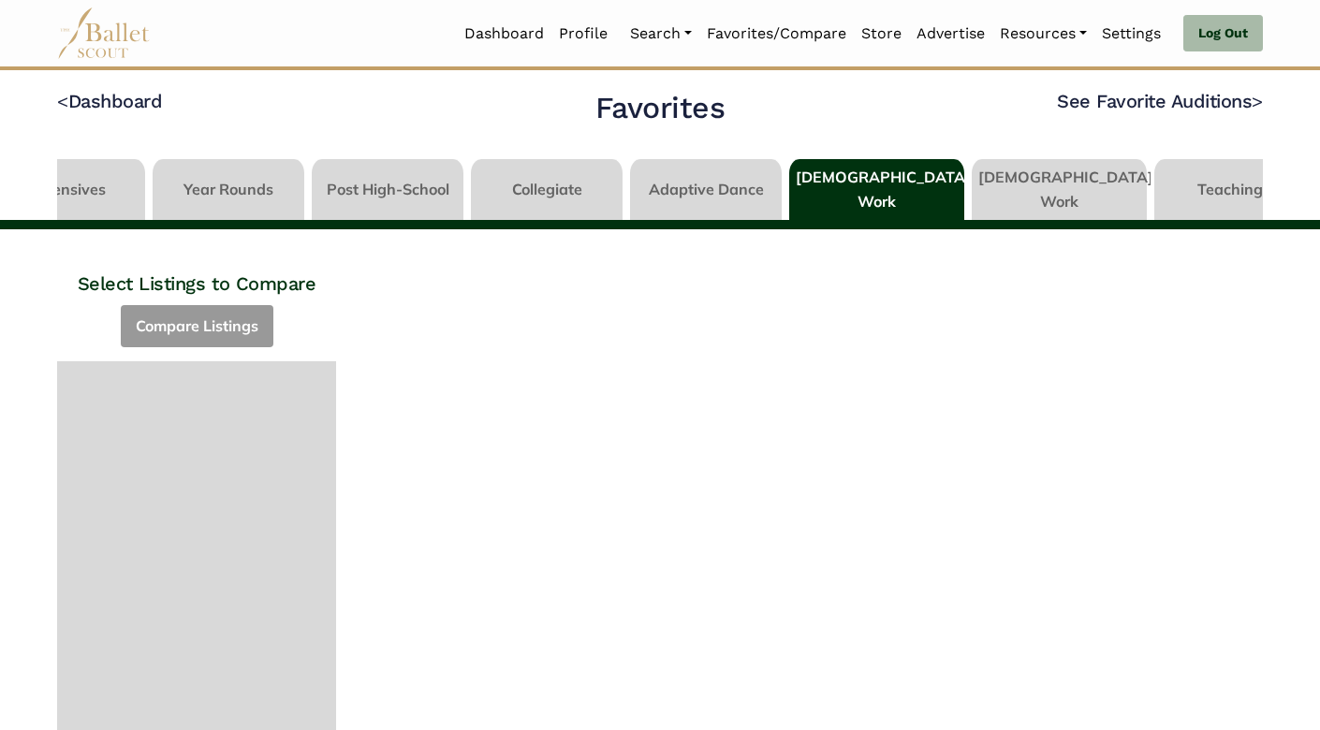
click at [382, 188] on link at bounding box center [388, 185] width 152 height 53
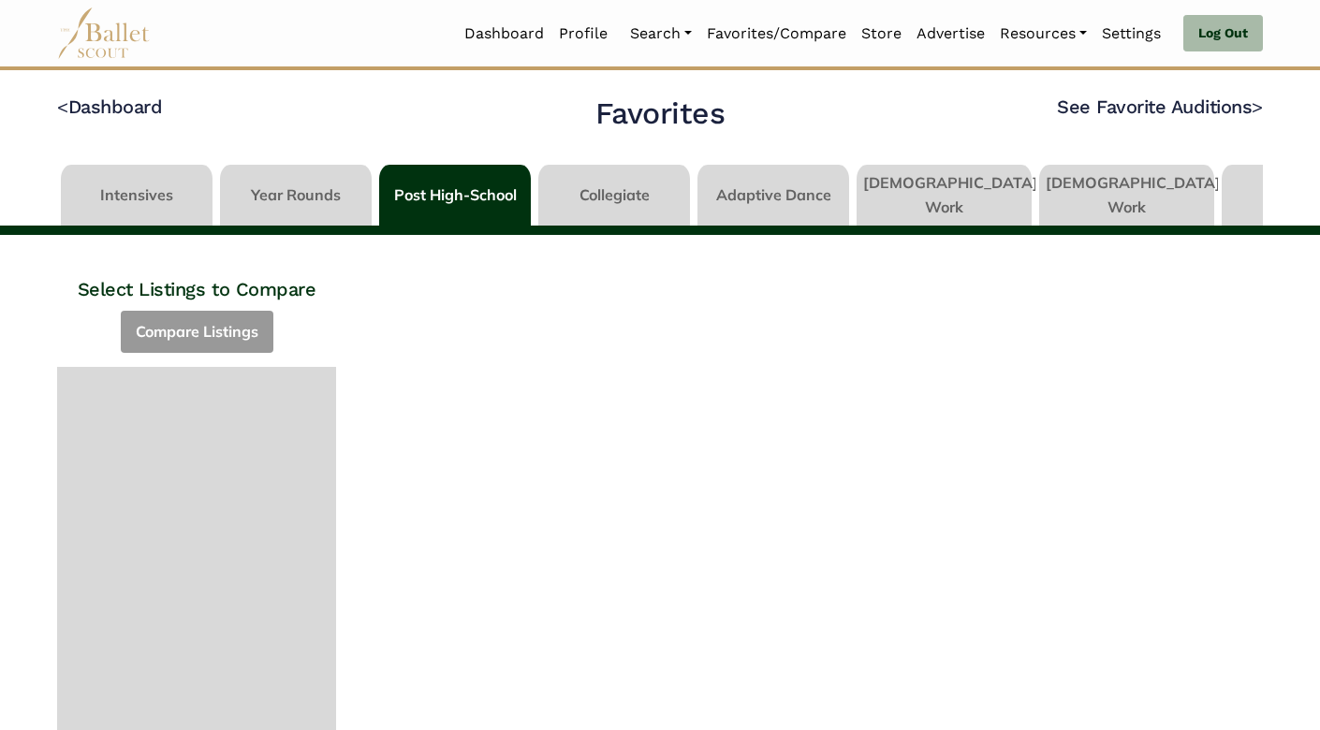
scroll to position [0, 67]
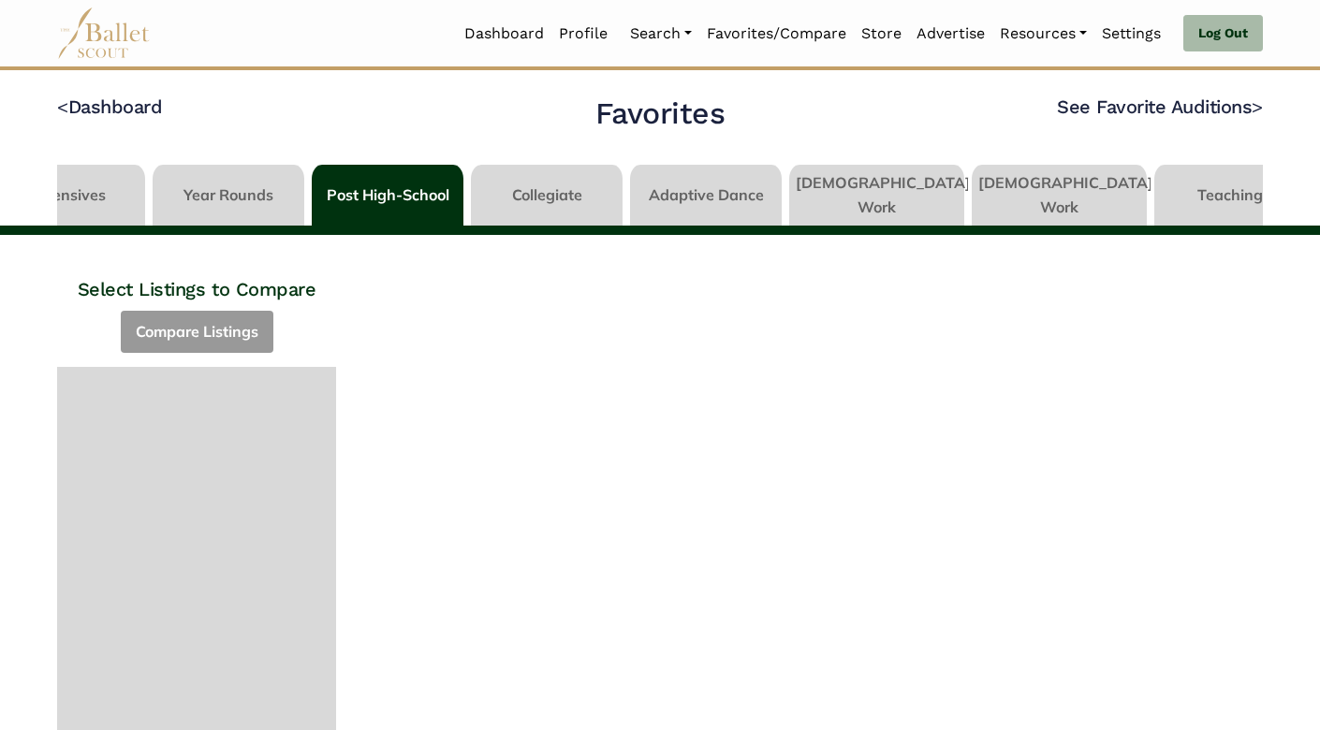
click at [258, 187] on link at bounding box center [229, 191] width 152 height 53
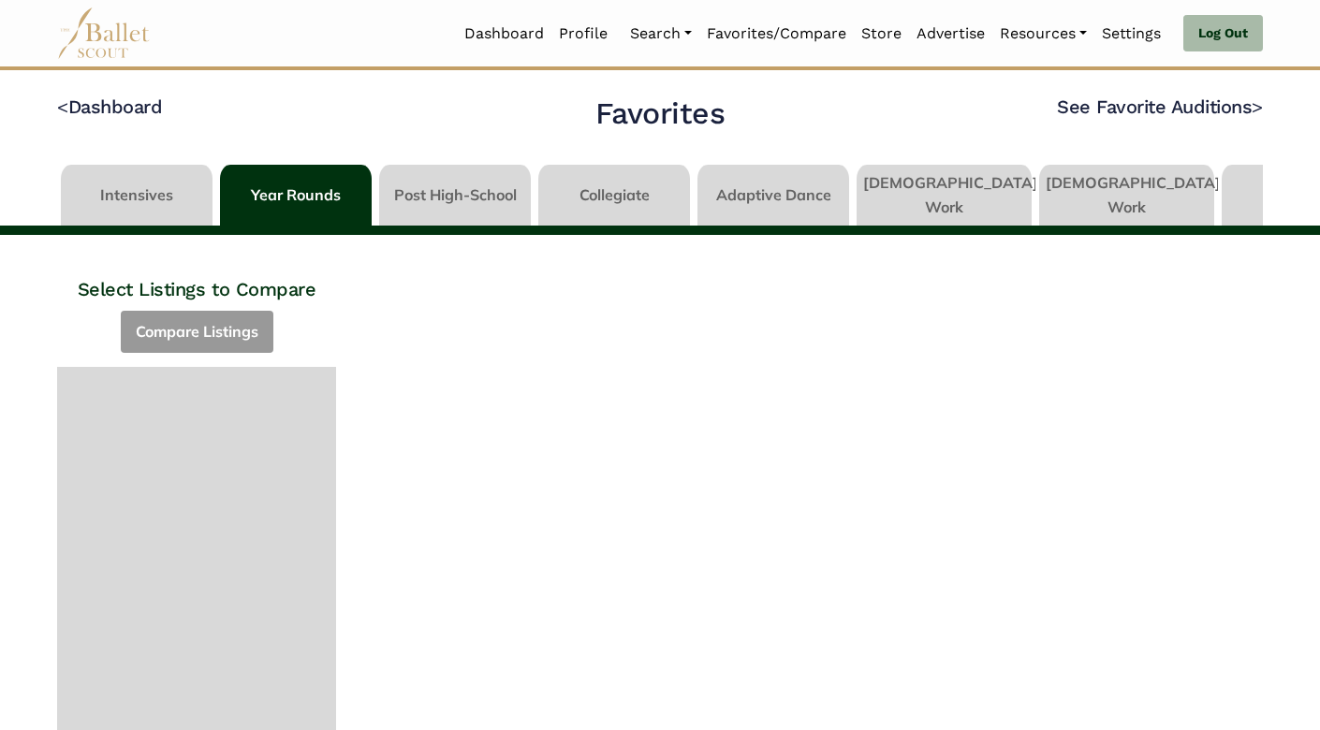
click at [215, 322] on div "Select Listings to Compare Compare Listings Compare Listings" at bounding box center [196, 616] width 309 height 763
click at [95, 179] on link at bounding box center [137, 191] width 152 height 53
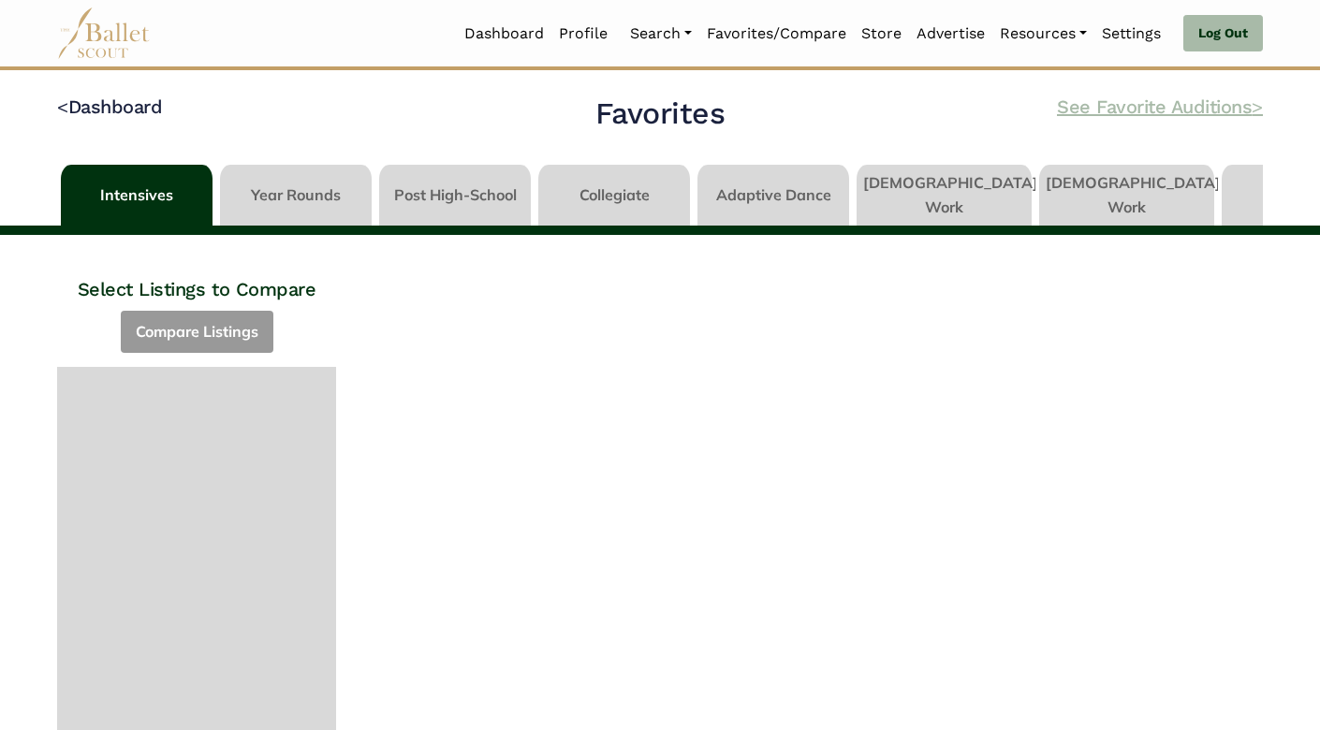
click at [1104, 102] on link "See Favorite Auditions >" at bounding box center [1160, 106] width 206 height 22
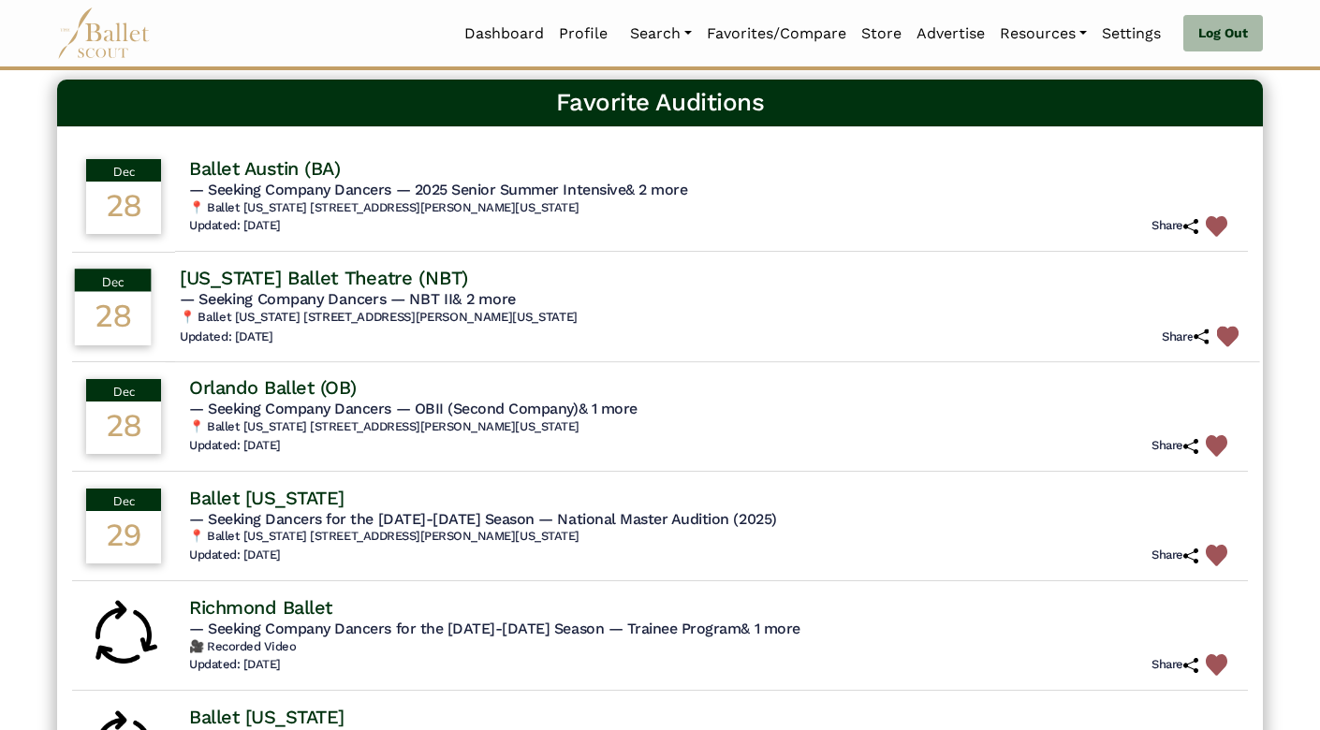
scroll to position [132, 0]
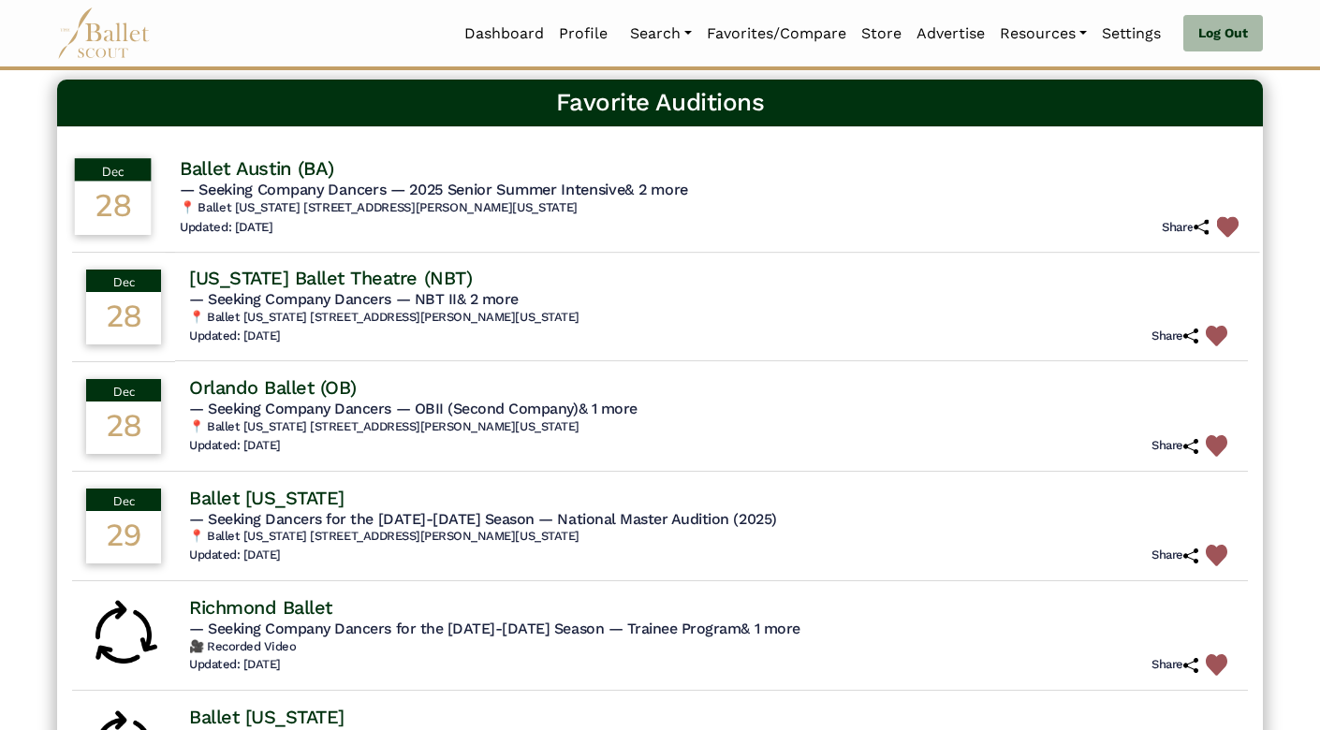
click at [611, 173] on div "Ballet Austin (BA)" at bounding box center [712, 167] width 1065 height 25
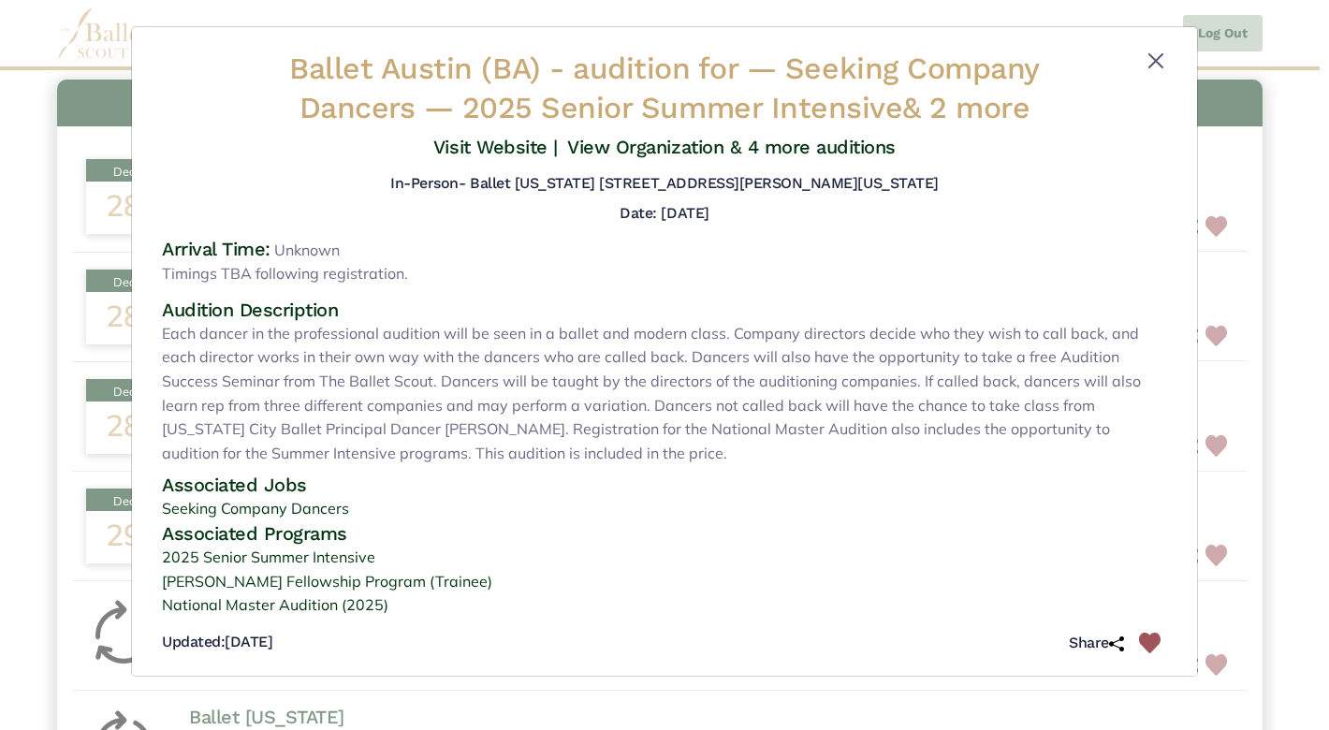
click at [1151, 59] on button "Close" at bounding box center [1156, 61] width 22 height 22
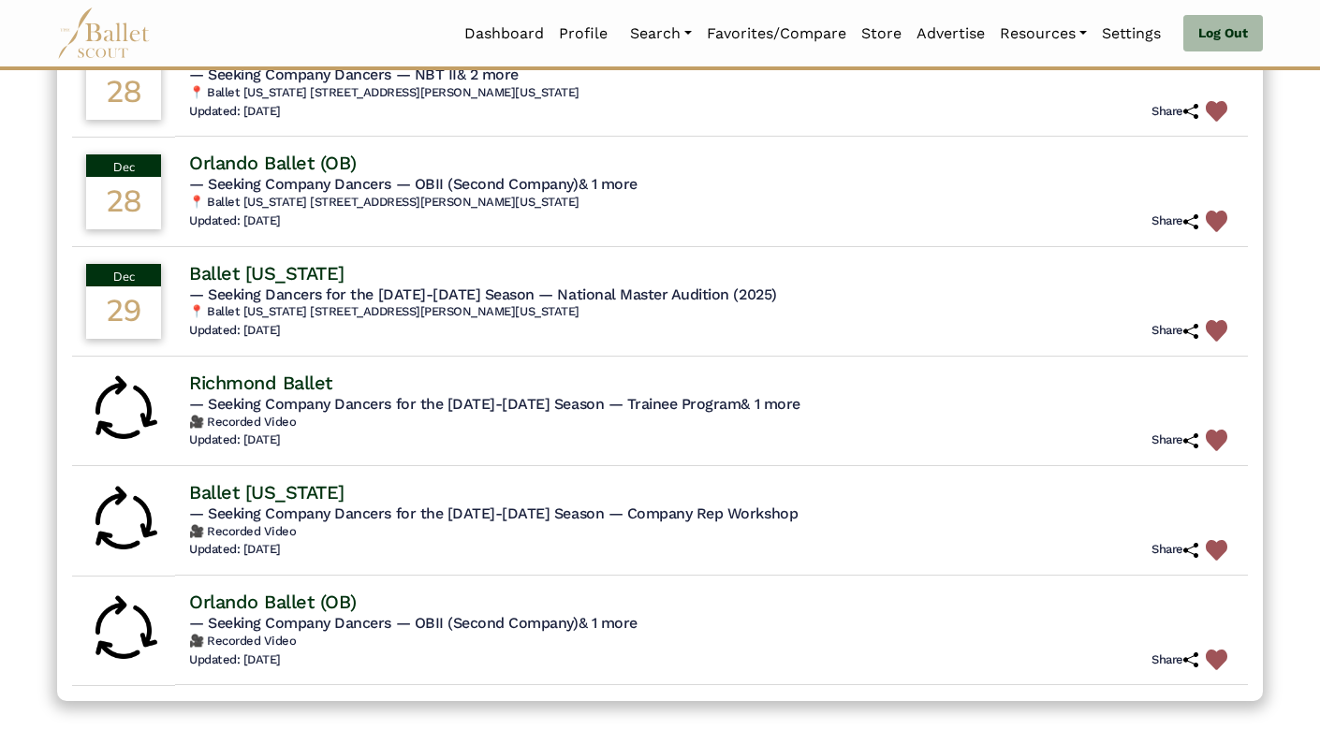
scroll to position [359, 0]
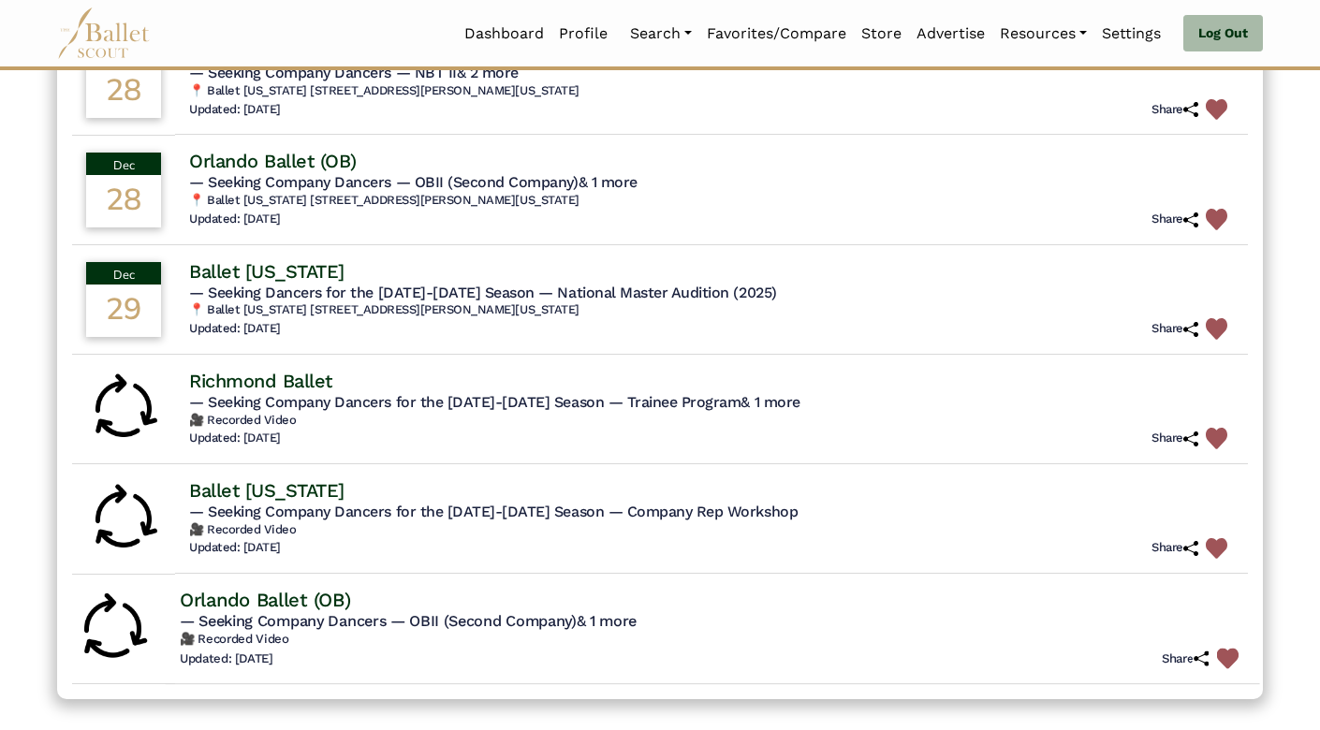
click at [1223, 650] on img at bounding box center [1228, 659] width 22 height 22
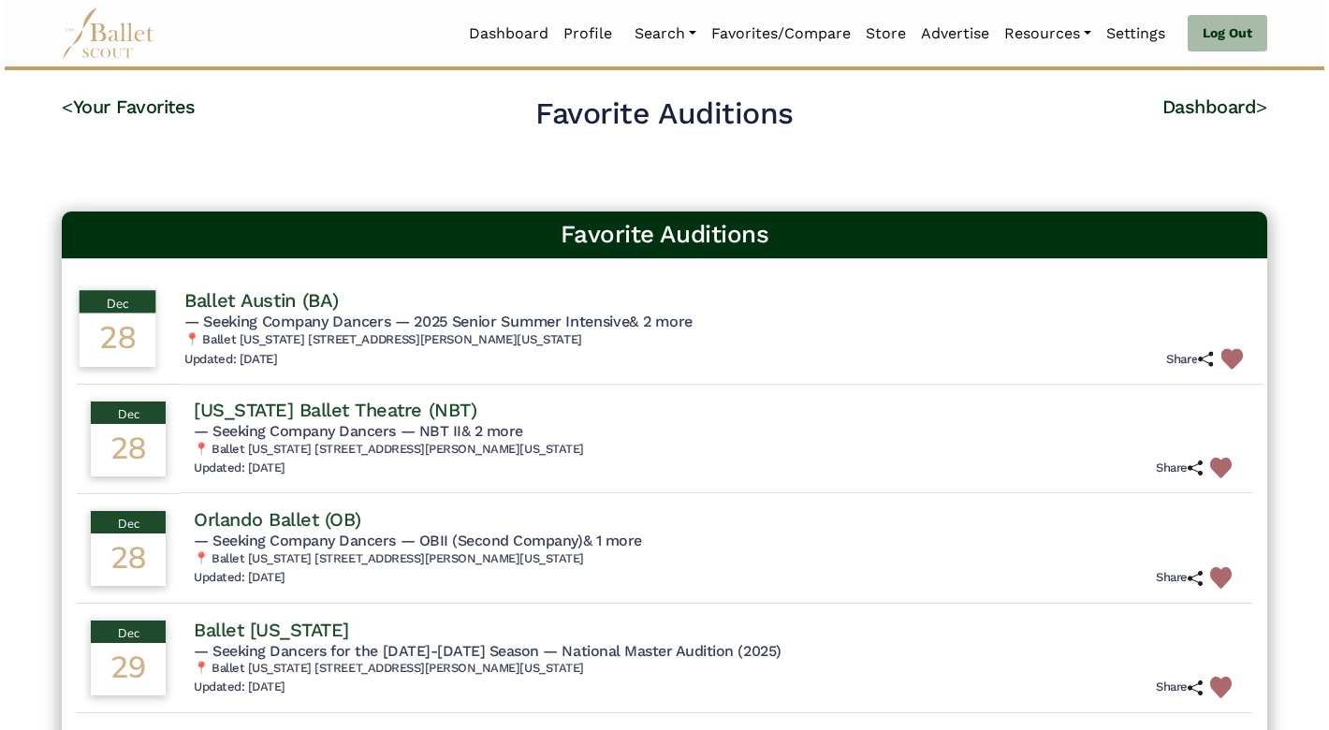
scroll to position [0, 0]
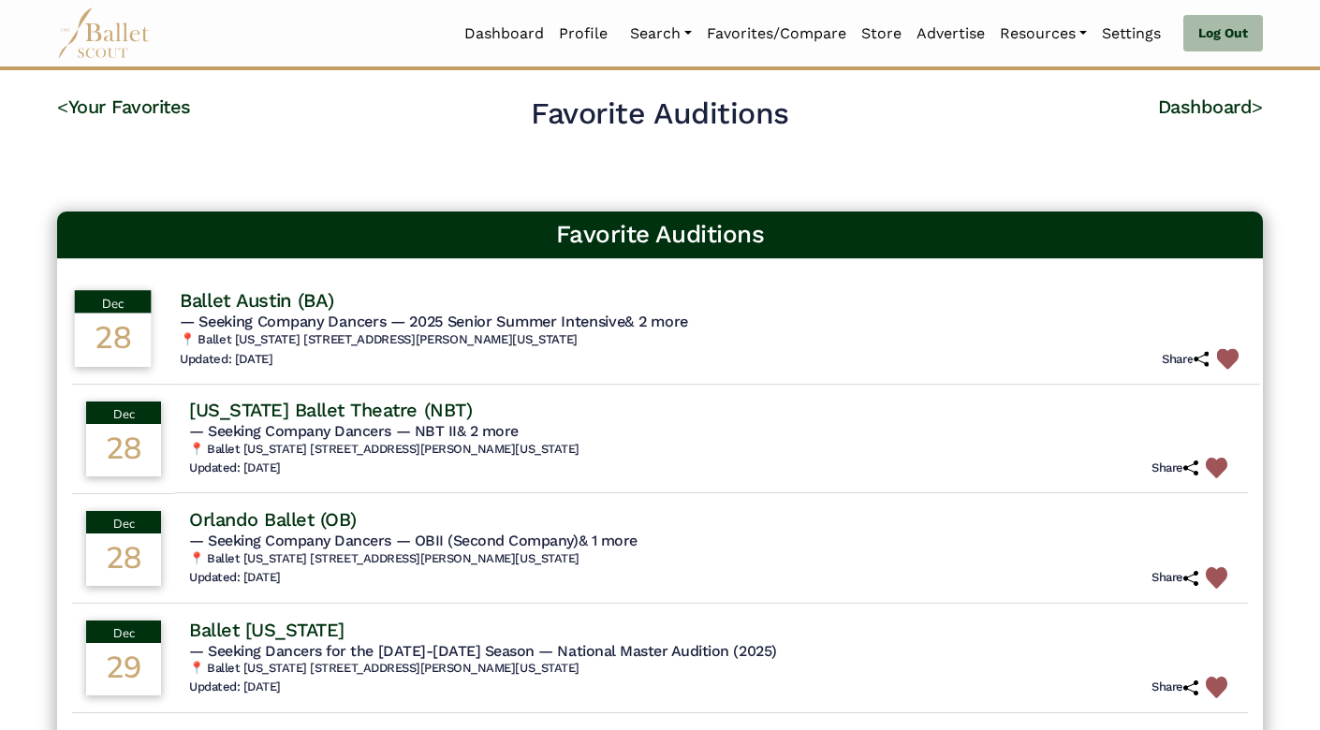
click at [1223, 350] on img at bounding box center [1228, 359] width 22 height 22
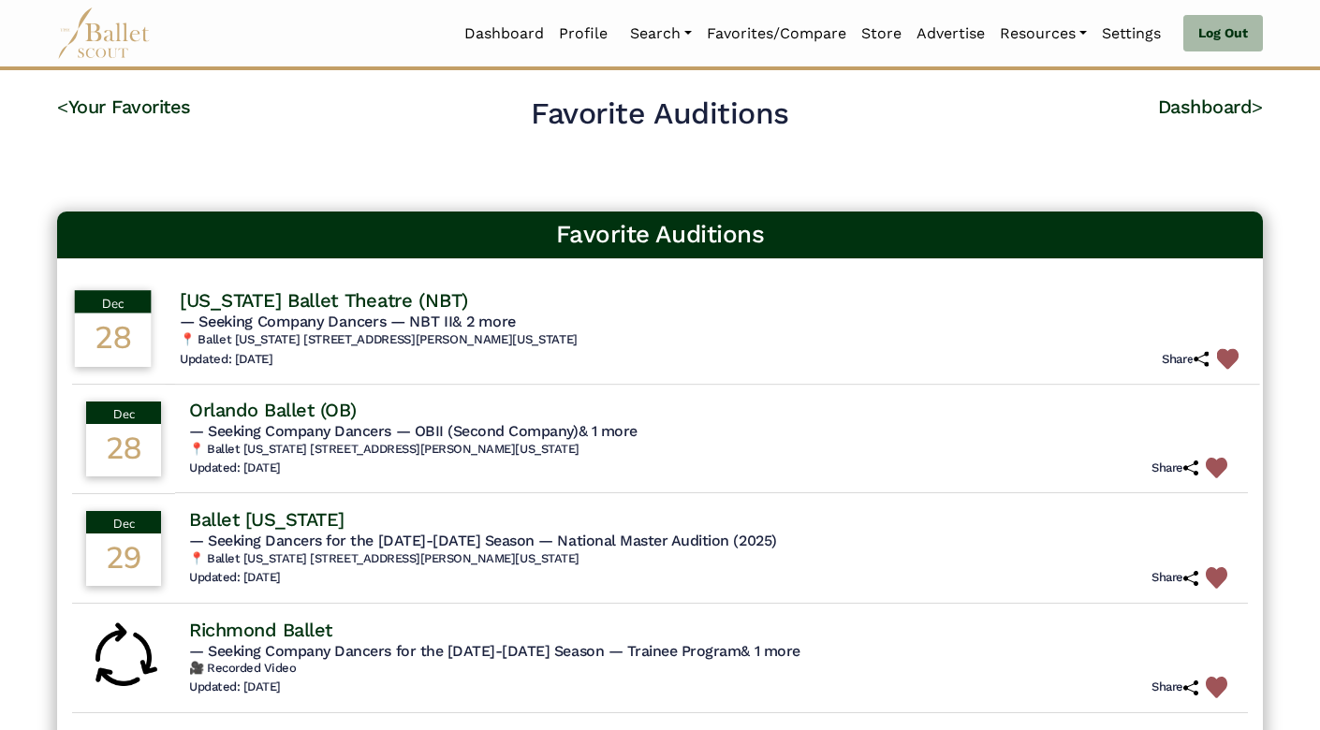
click at [1221, 351] on img at bounding box center [1228, 359] width 22 height 22
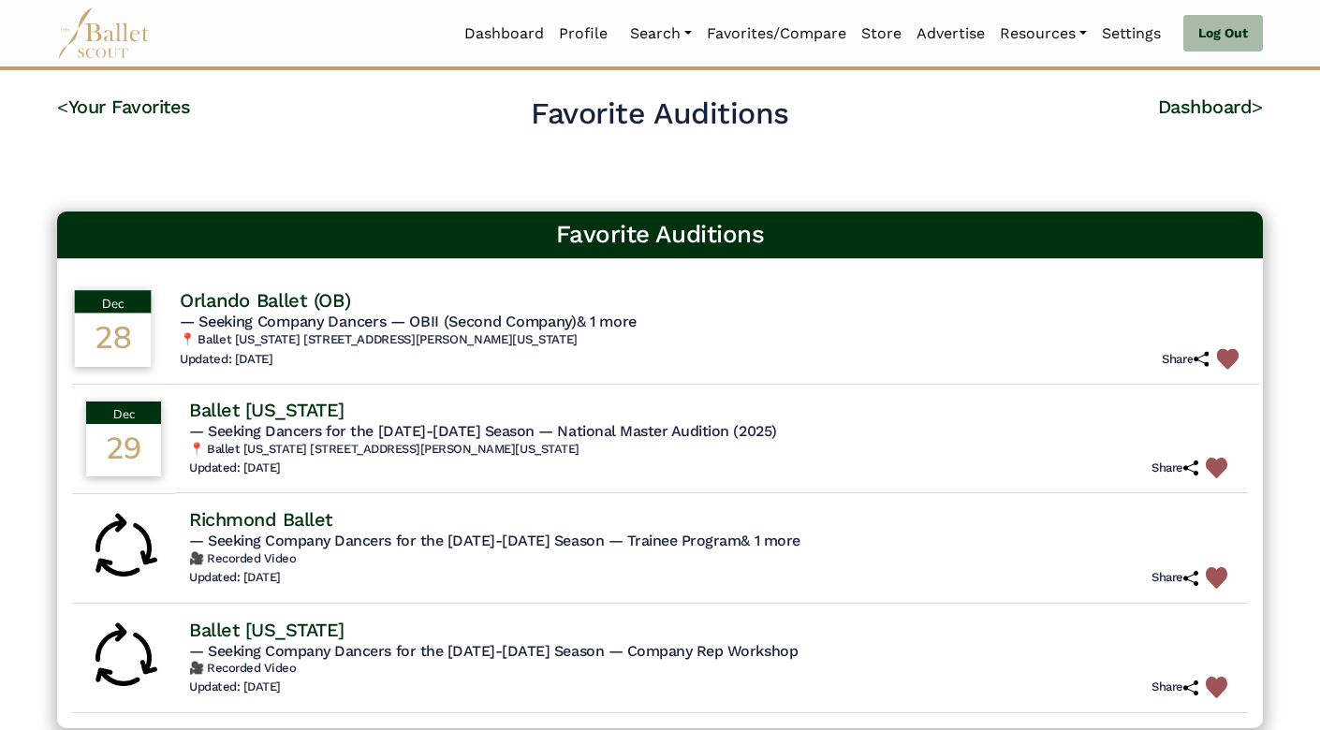
click at [1225, 355] on img at bounding box center [1228, 359] width 22 height 22
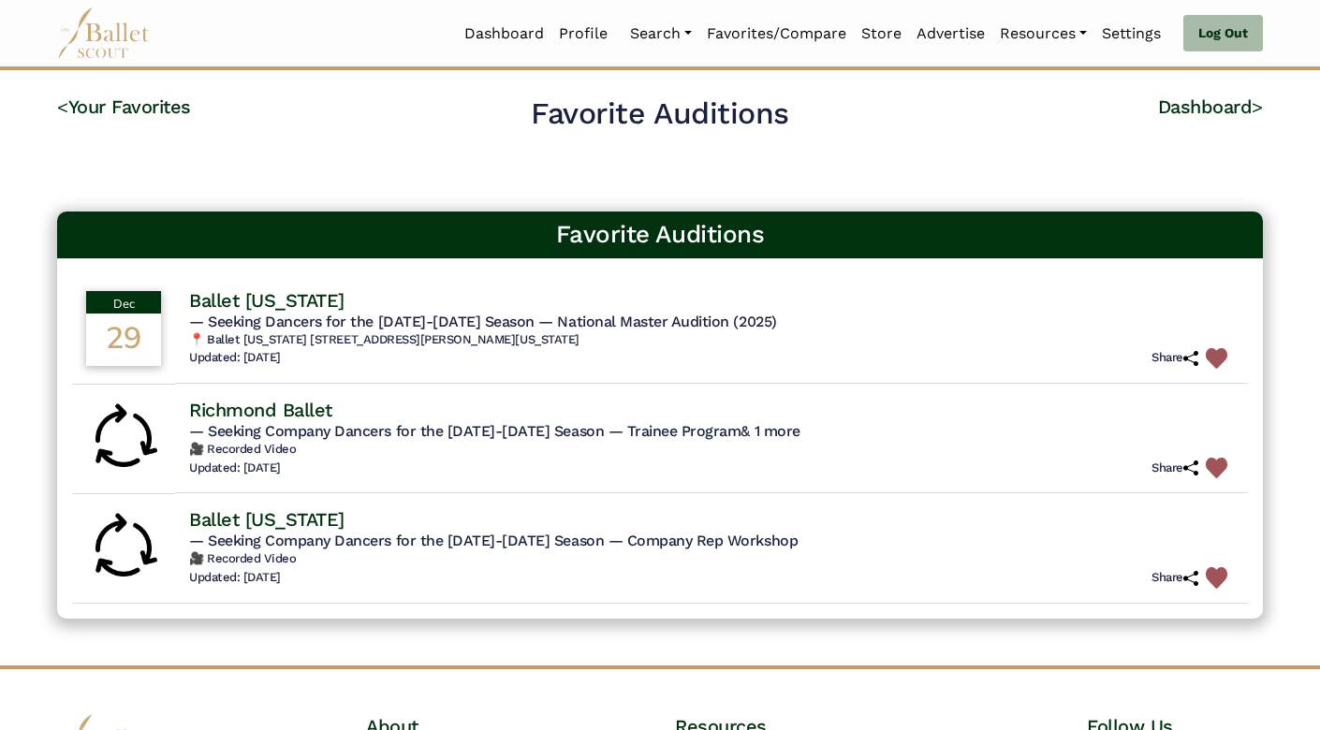
click at [1225, 355] on img at bounding box center [1217, 359] width 22 height 22
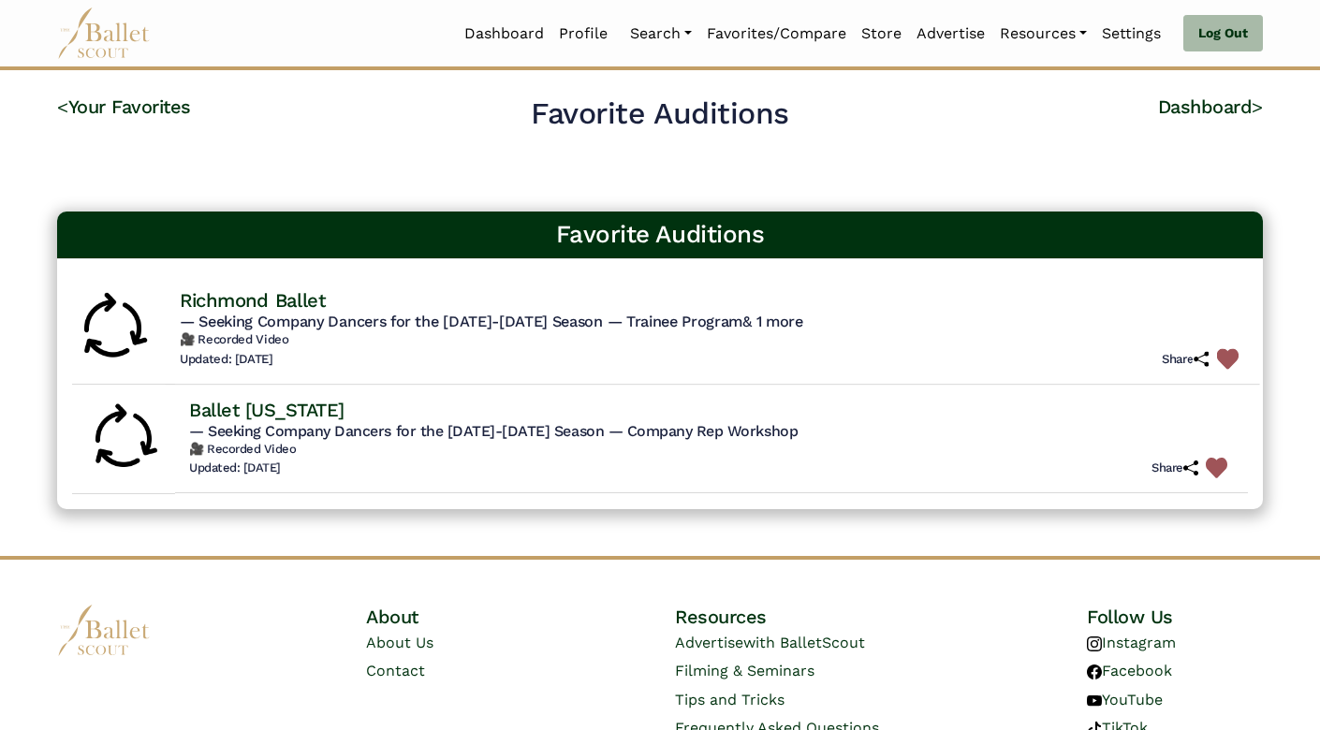
click at [1225, 356] on img at bounding box center [1228, 359] width 22 height 22
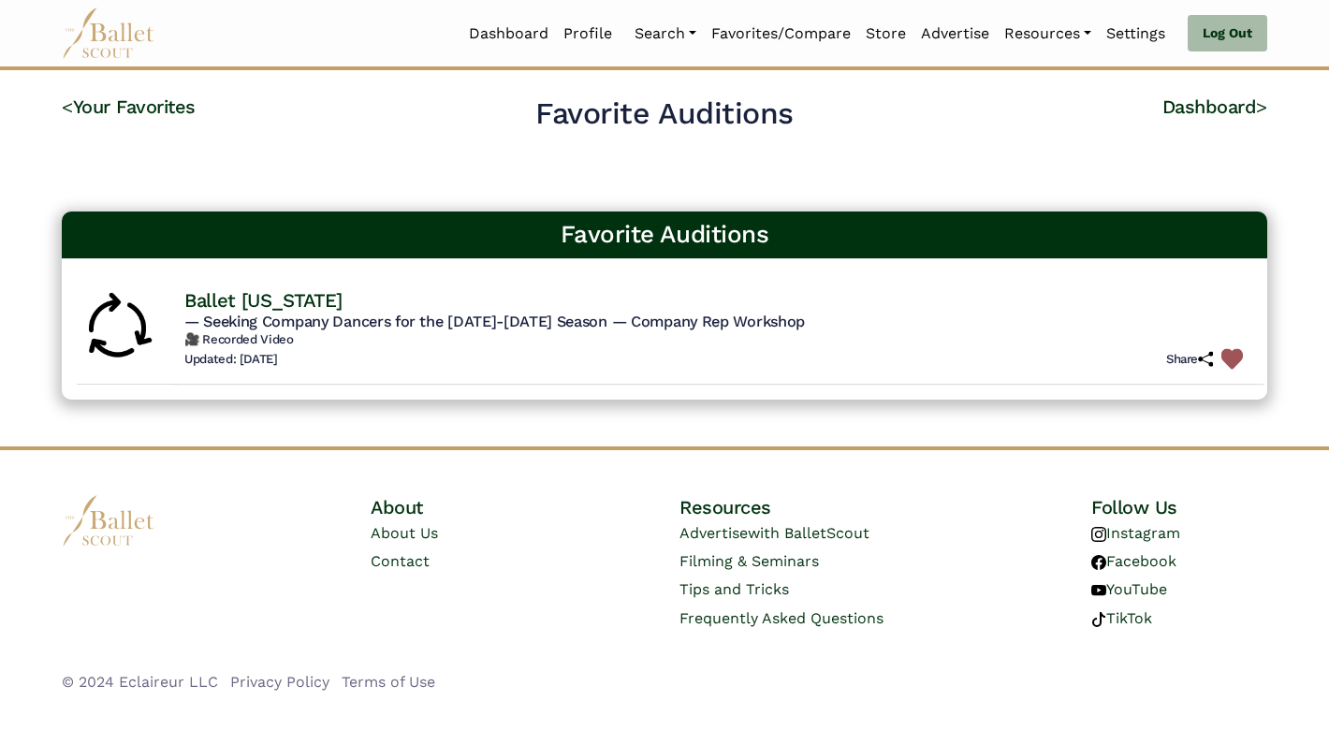
click at [1225, 357] on img at bounding box center [1233, 359] width 22 height 22
